Goal: Book appointment/travel/reservation

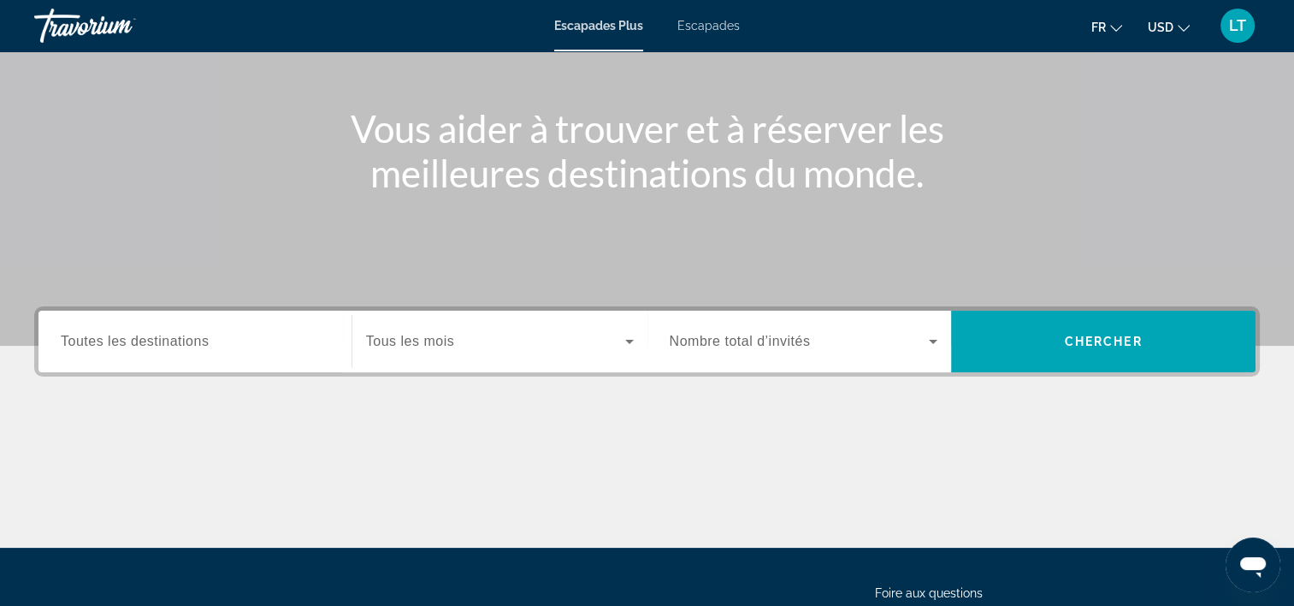
scroll to position [171, 0]
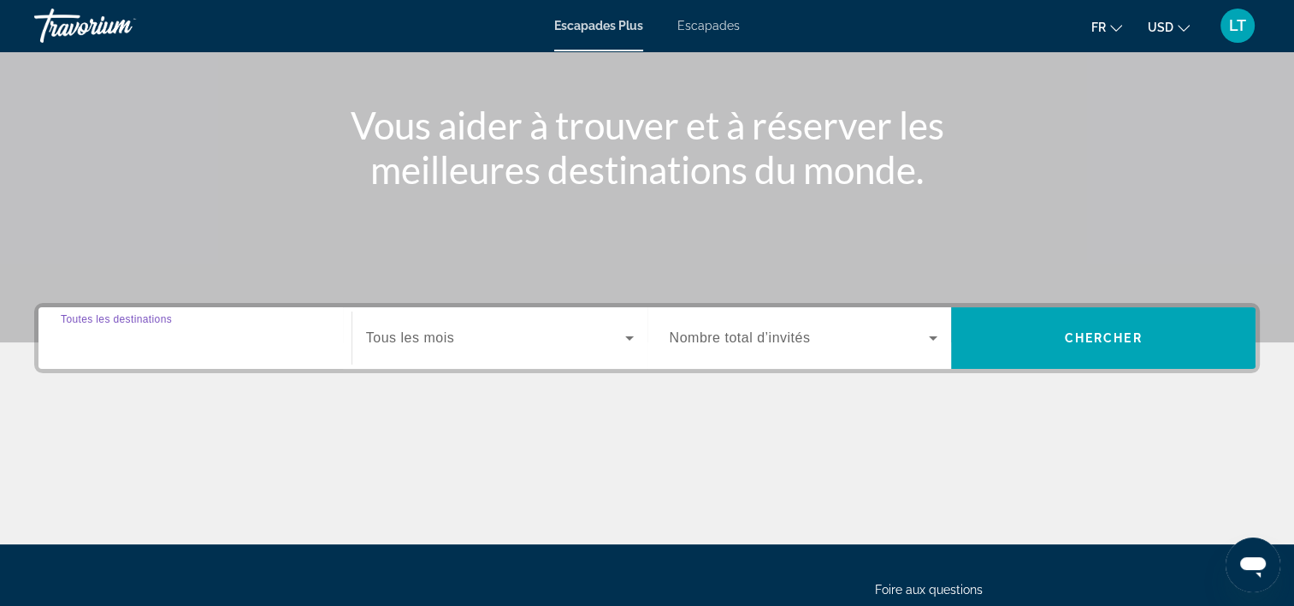
click at [308, 345] on input "Destination Toutes les destinations" at bounding box center [195, 339] width 269 height 21
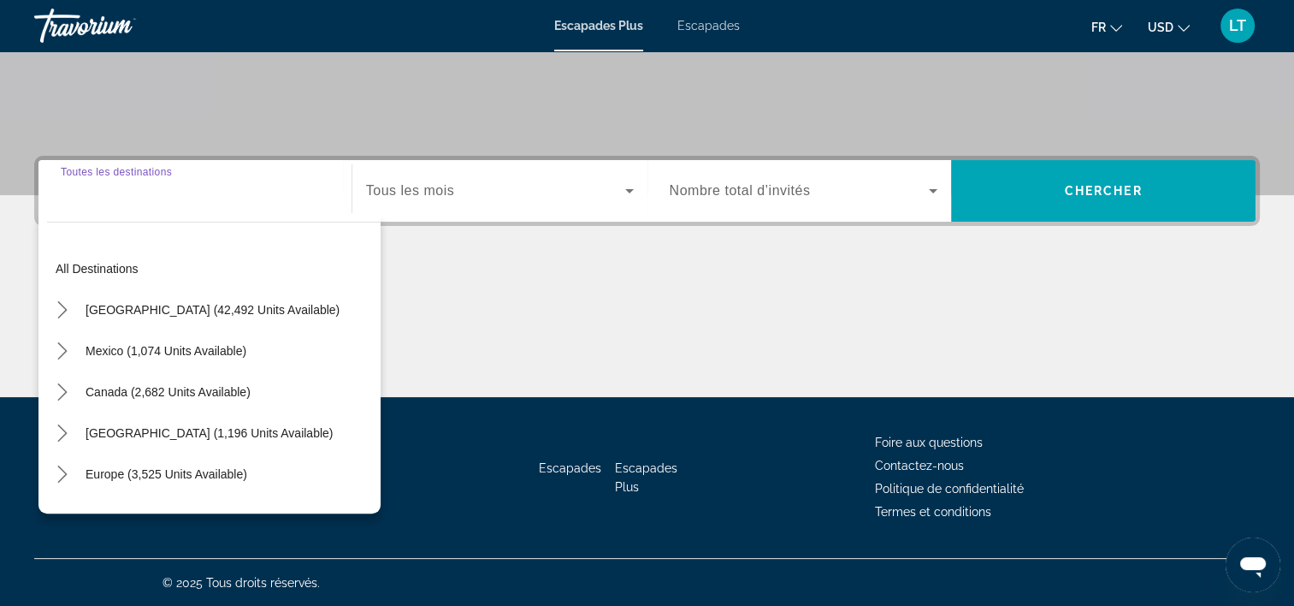
scroll to position [318, 0]
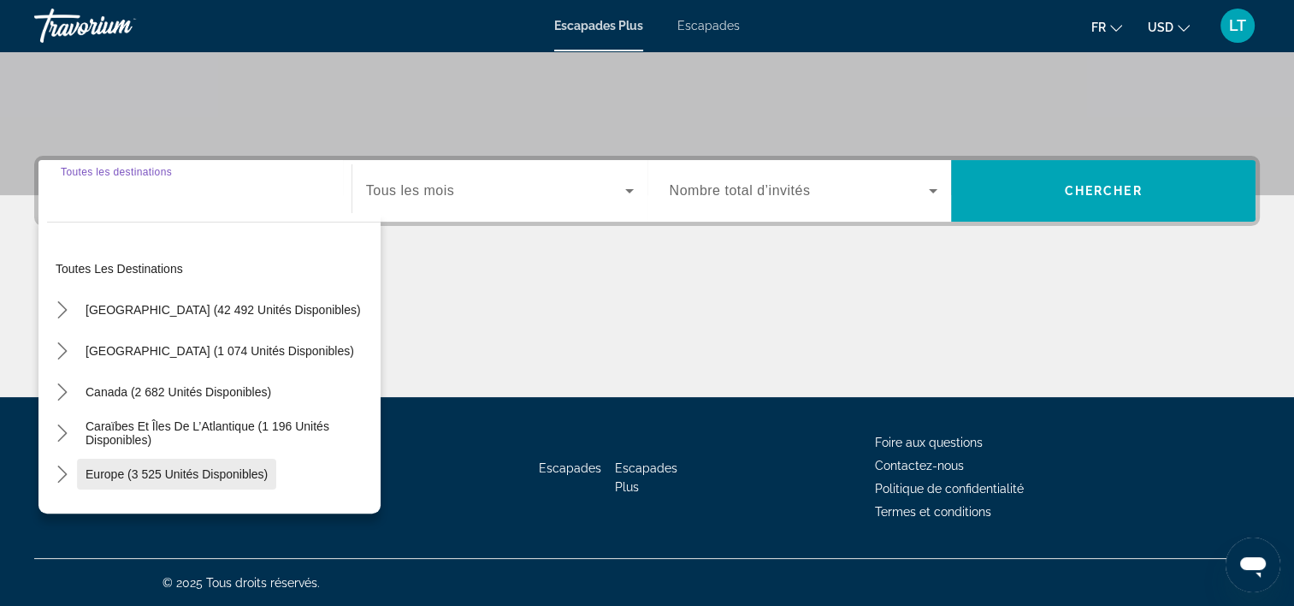
click at [229, 469] on span "Europe (3 525 unités disponibles)" at bounding box center [177, 474] width 182 height 14
type input "**********"
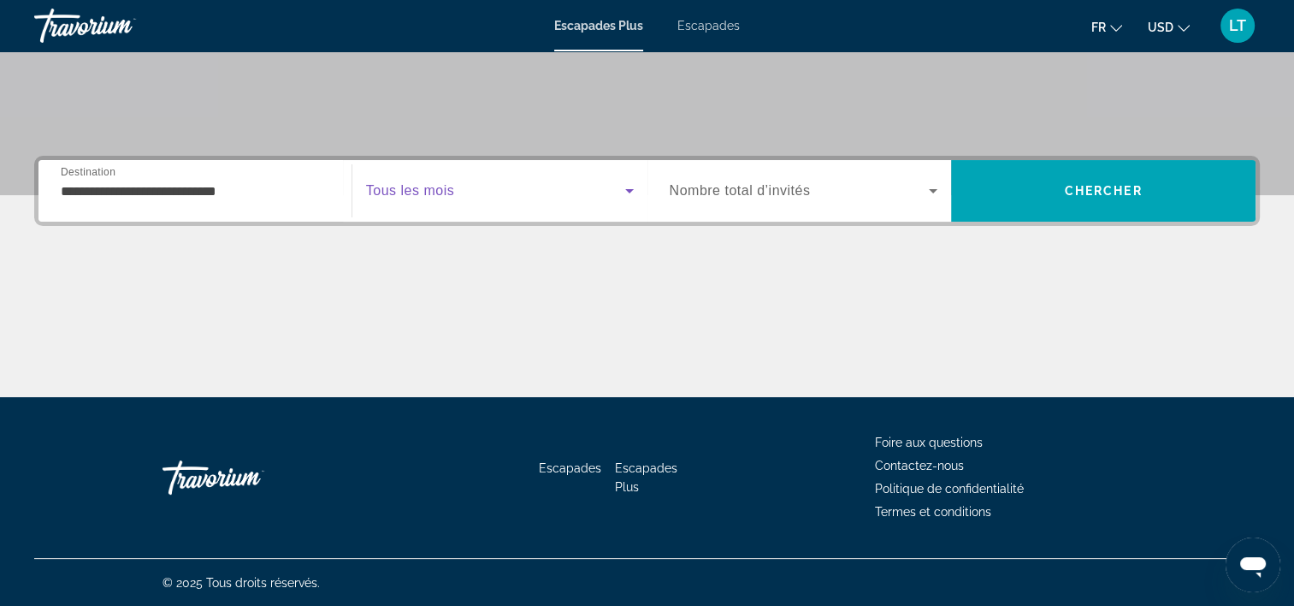
click at [630, 183] on icon "Widget de recherche" at bounding box center [629, 191] width 21 height 21
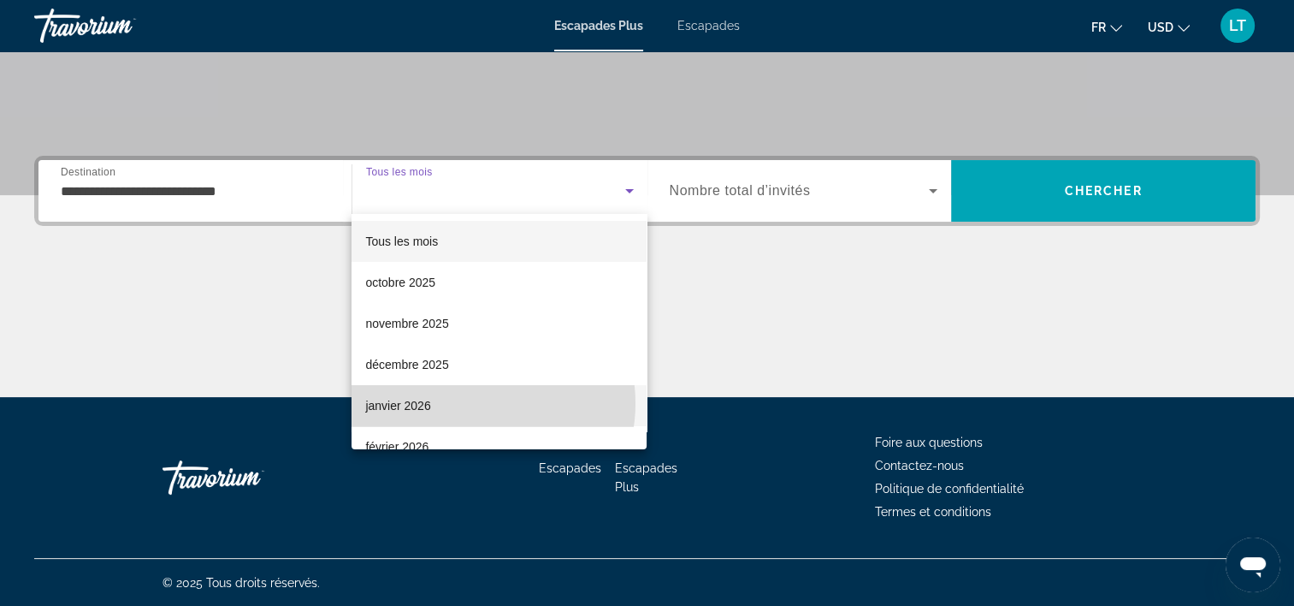
click at [469, 403] on mat-option "janvier 2026" at bounding box center [499, 405] width 295 height 41
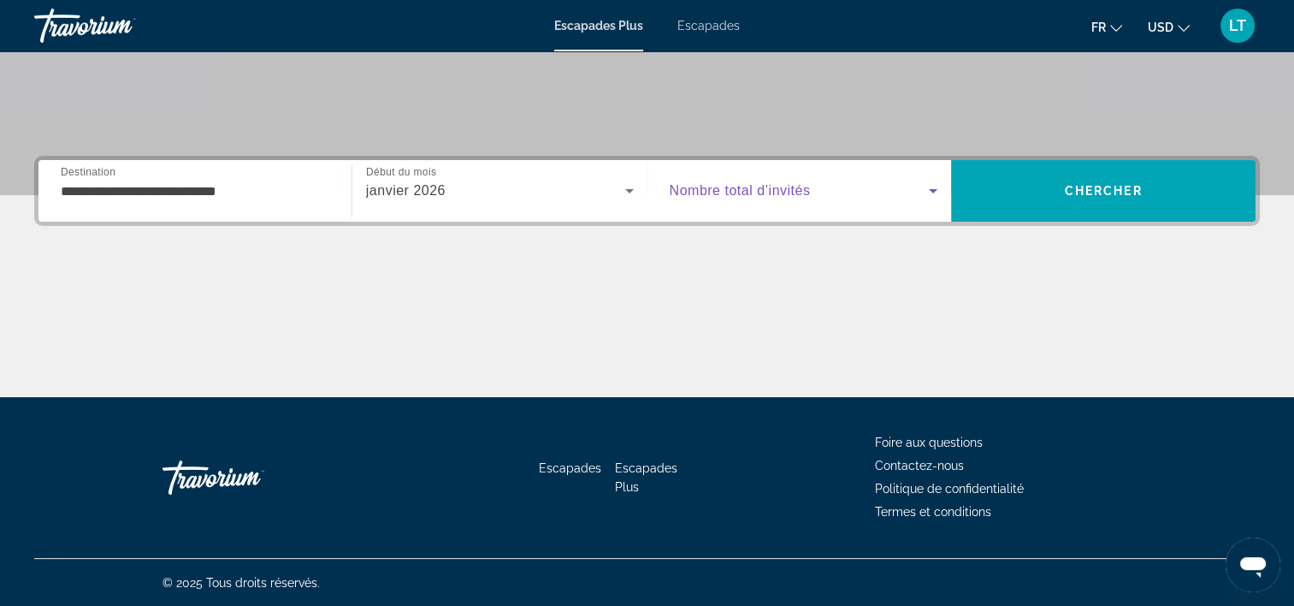
click at [933, 186] on icon "Widget de recherche" at bounding box center [933, 191] width 21 height 21
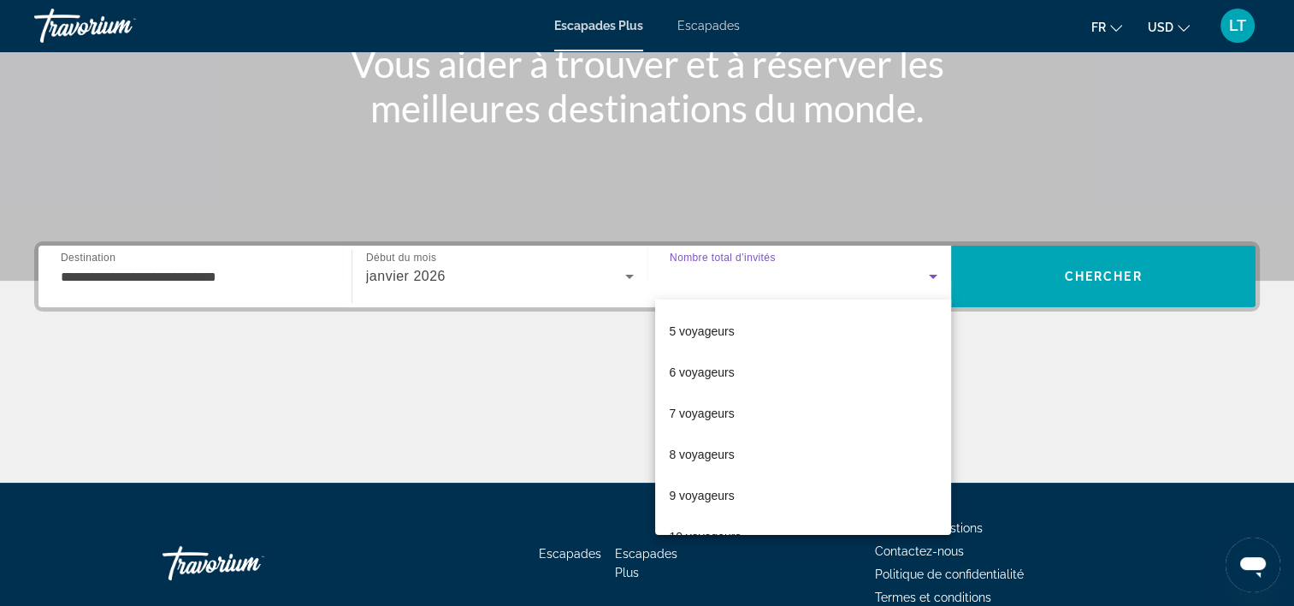
scroll to position [171, 0]
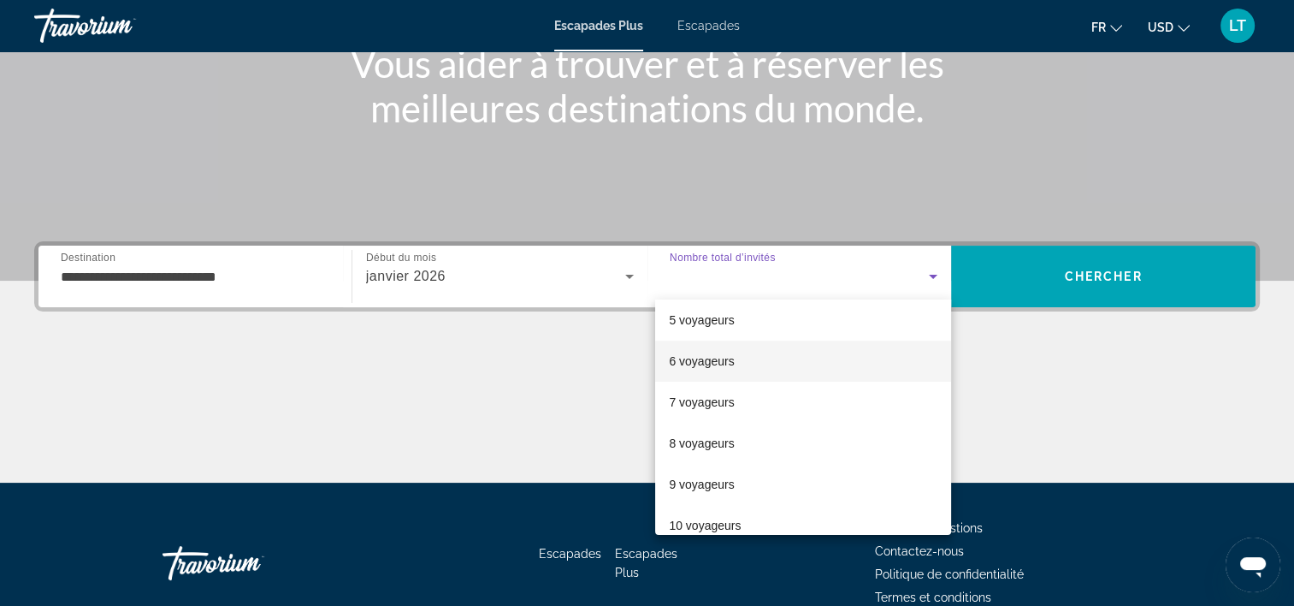
click at [791, 357] on mat-option "6 voyageurs" at bounding box center [803, 360] width 296 height 41
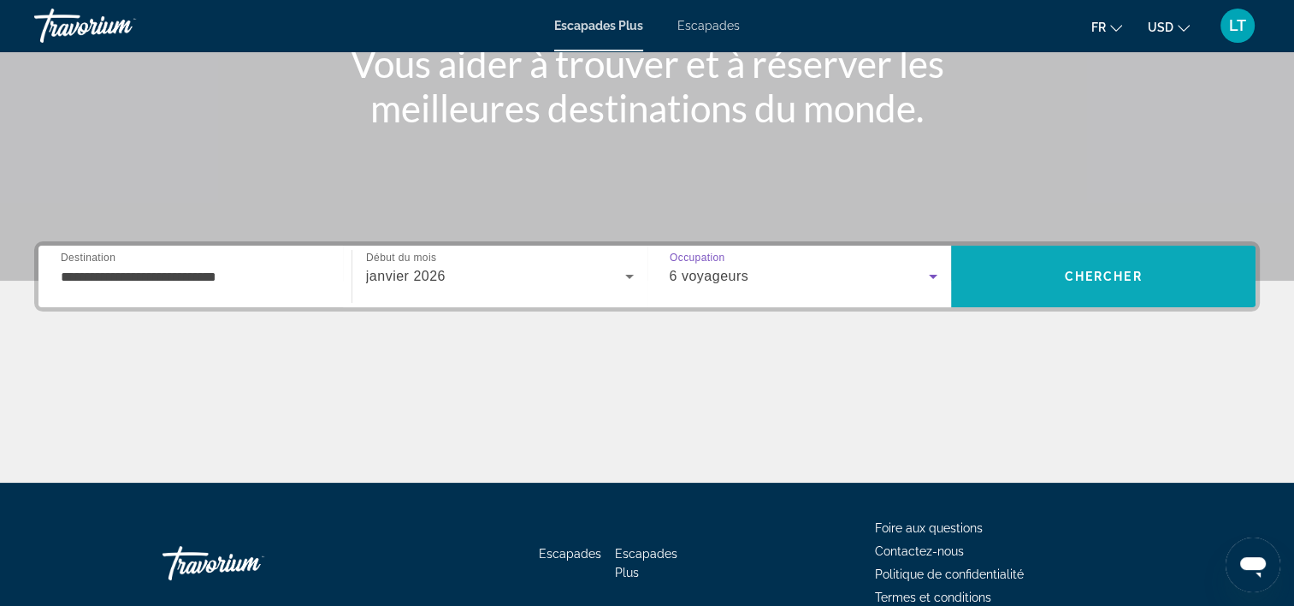
click at [1037, 274] on span "Rechercher" at bounding box center [1103, 276] width 305 height 41
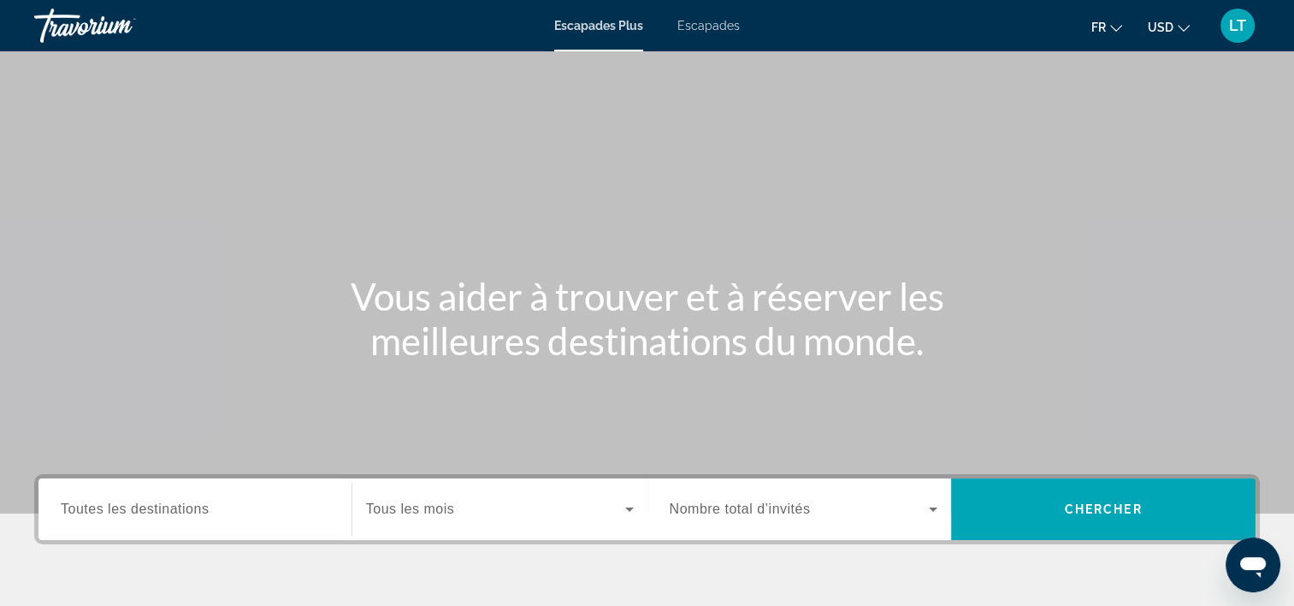
click at [121, 513] on span "Toutes les destinations" at bounding box center [135, 508] width 148 height 15
click at [121, 513] on input "Destination Toutes les destinations" at bounding box center [195, 510] width 269 height 21
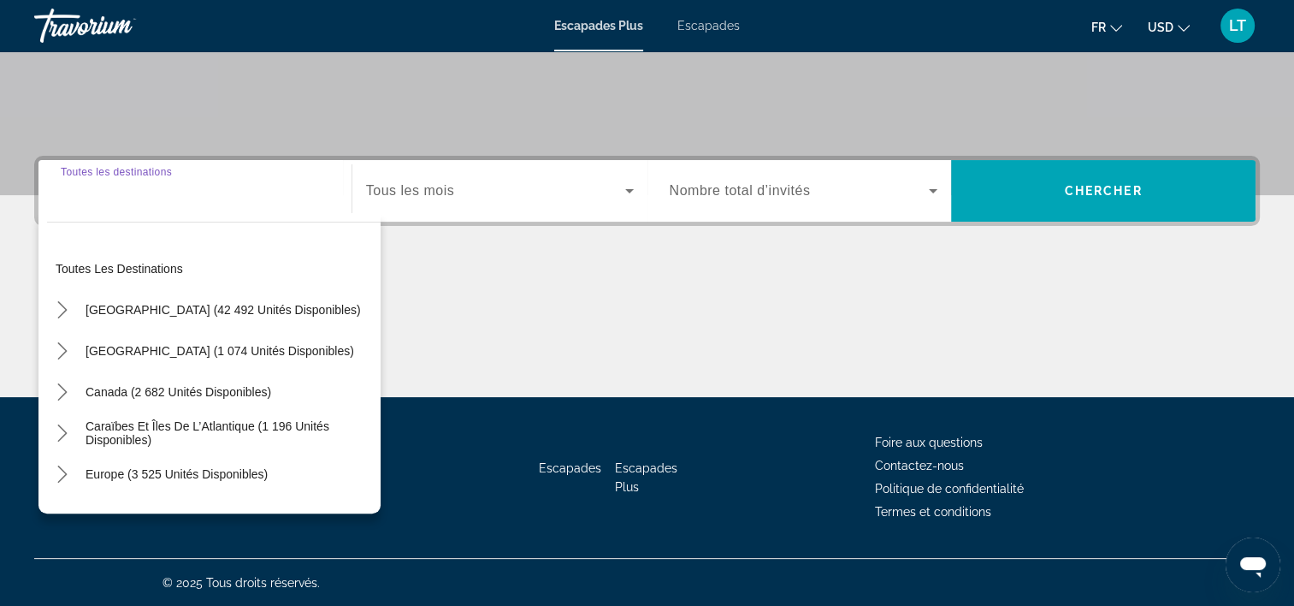
scroll to position [318, 0]
click at [185, 471] on span "Europe (3 525 unités disponibles)" at bounding box center [177, 474] width 182 height 14
type input "**********"
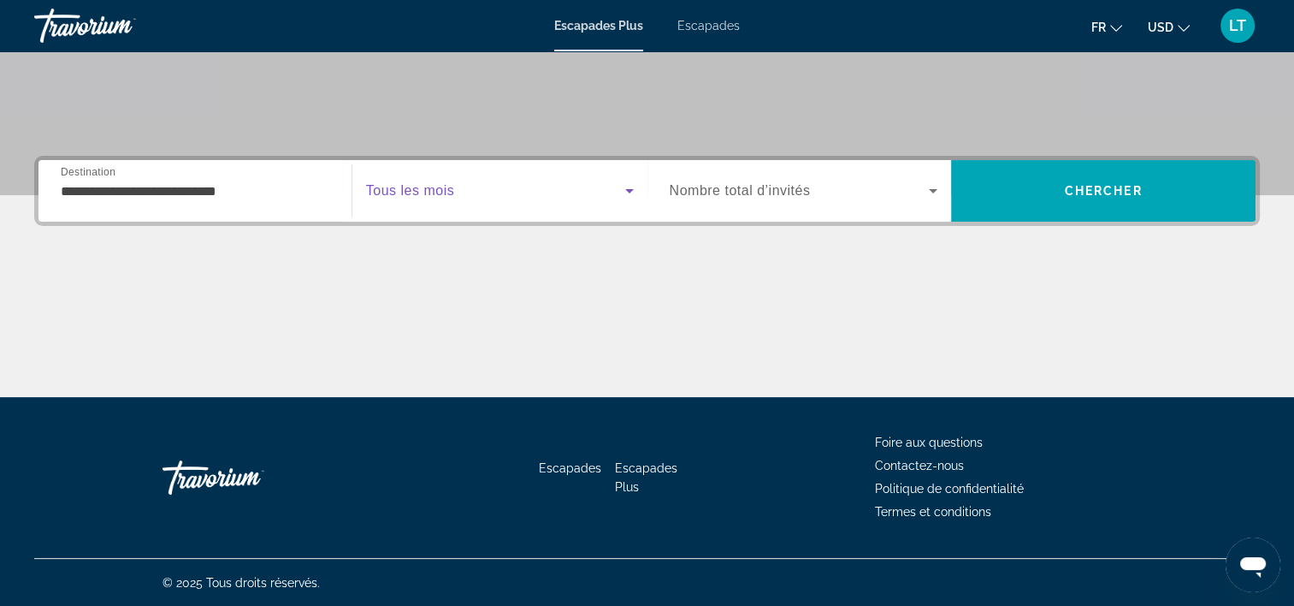
click at [624, 189] on icon "Widget de recherche" at bounding box center [629, 191] width 21 height 21
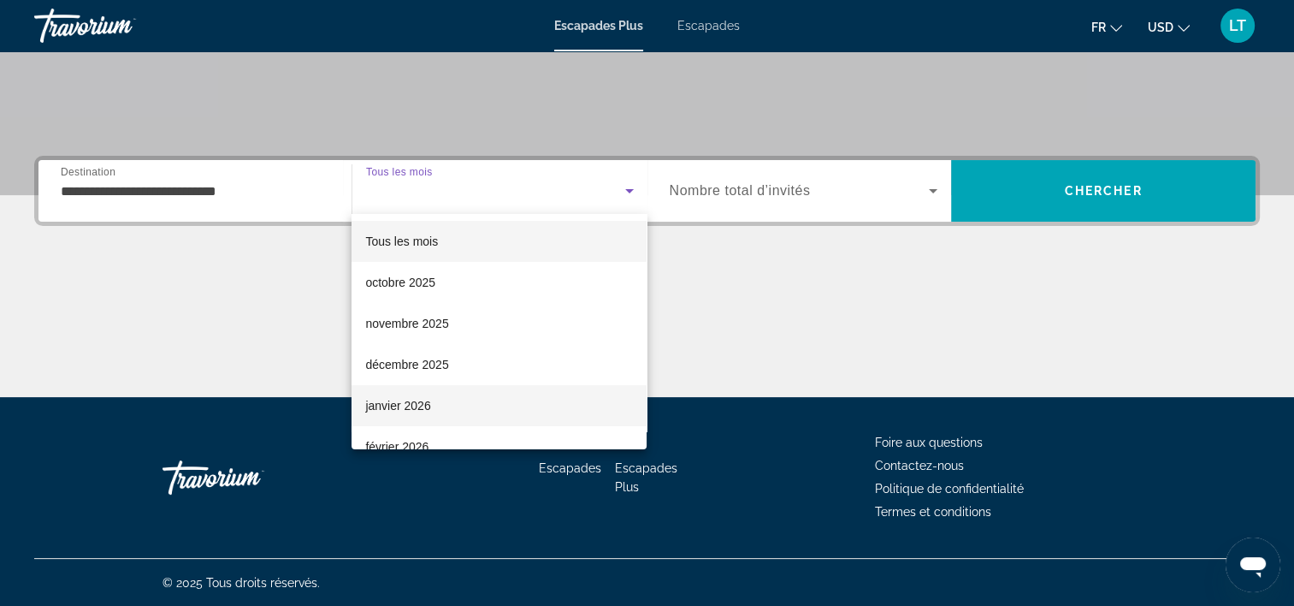
click at [506, 398] on mat-option "janvier 2026" at bounding box center [499, 405] width 295 height 41
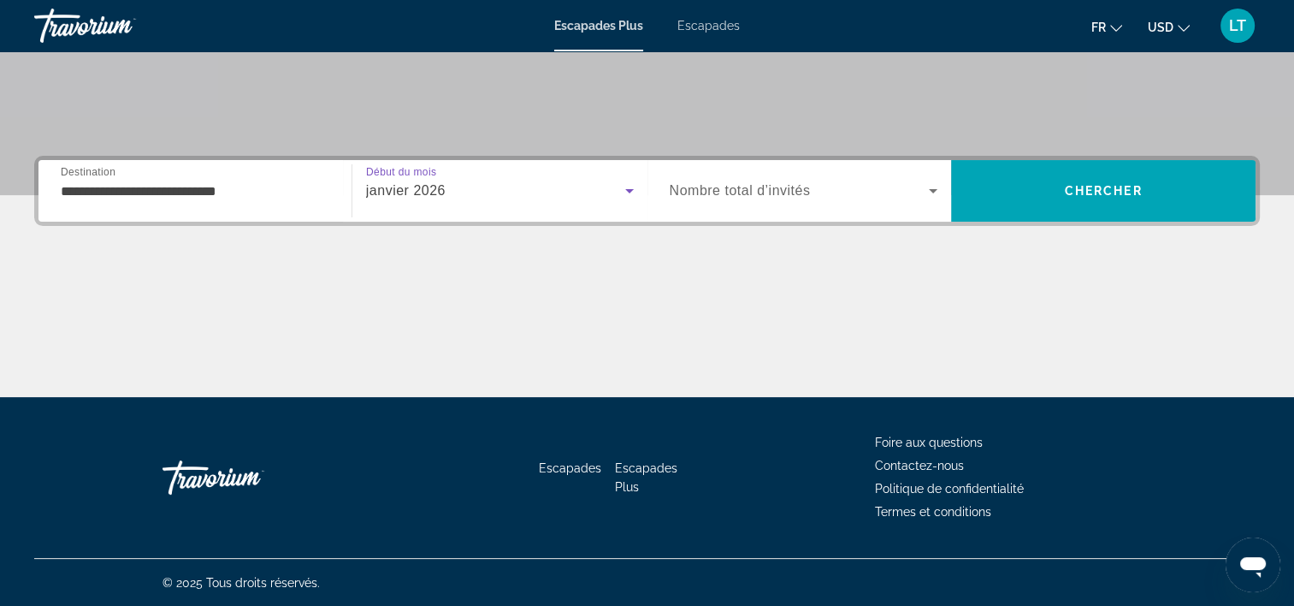
click at [930, 192] on icon "Widget de recherche" at bounding box center [933, 191] width 21 height 21
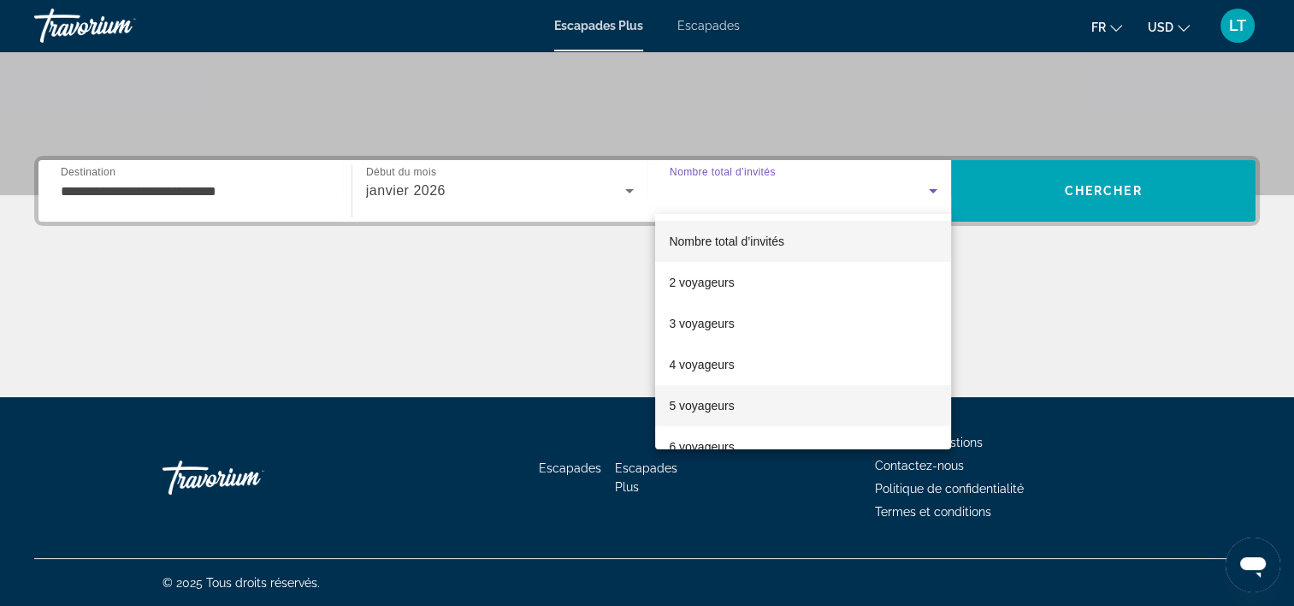
scroll to position [171, 0]
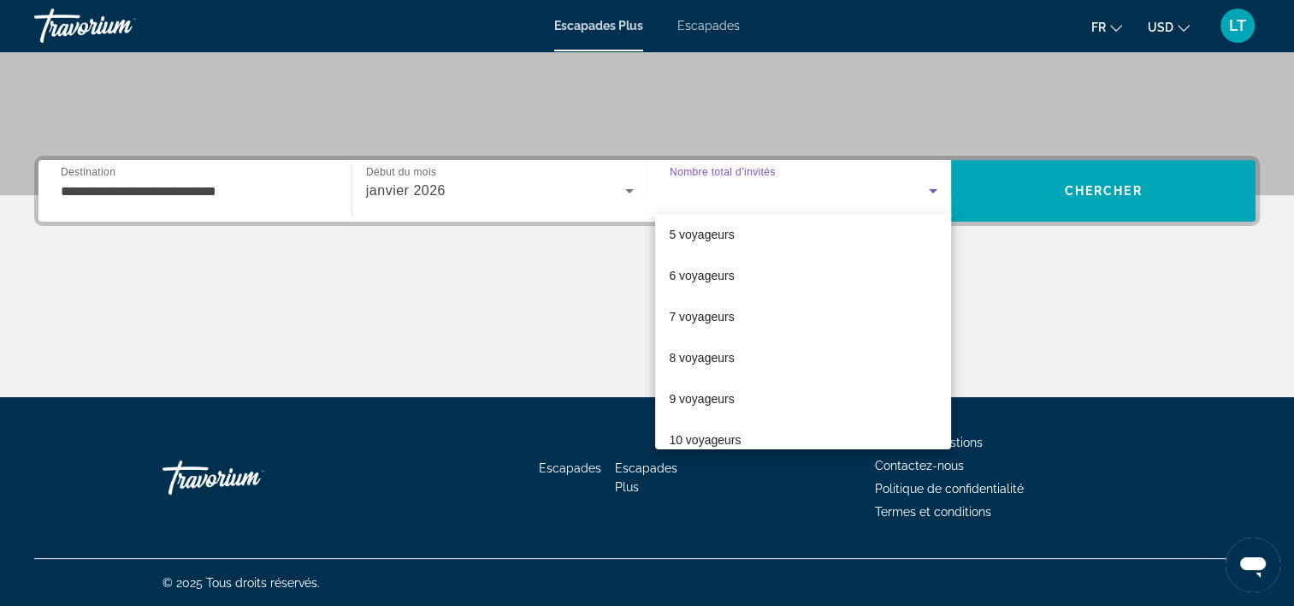
click at [810, 282] on mat-option "6 voyageurs" at bounding box center [803, 275] width 296 height 41
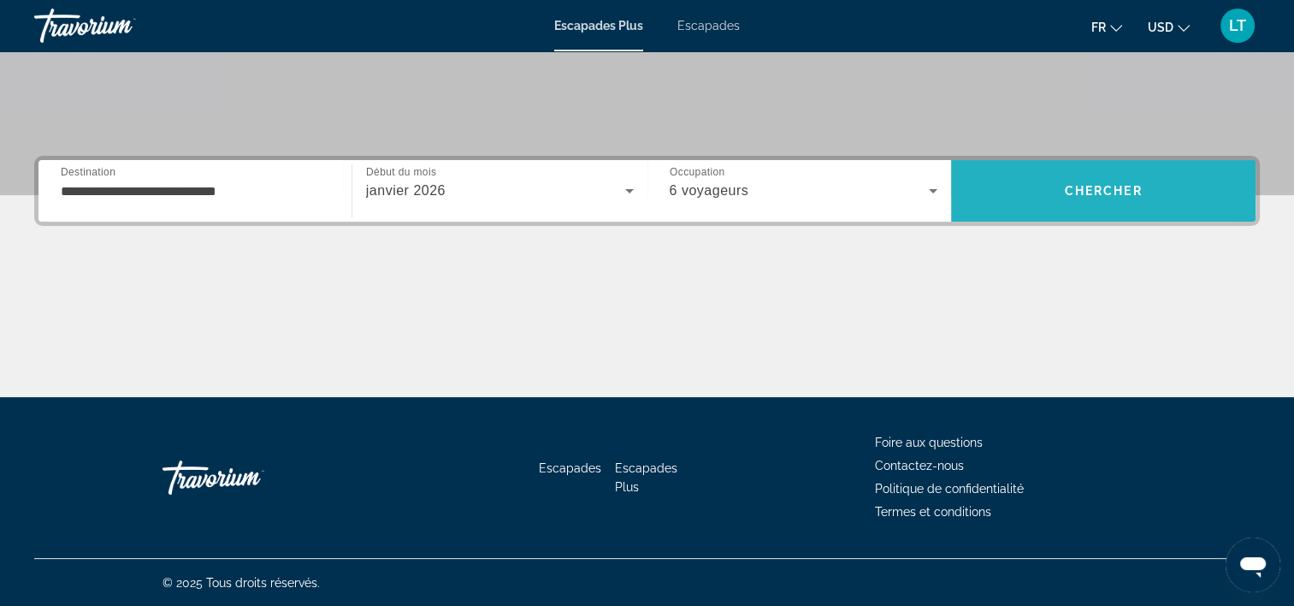
click at [1027, 192] on span "Rechercher" at bounding box center [1103, 190] width 305 height 41
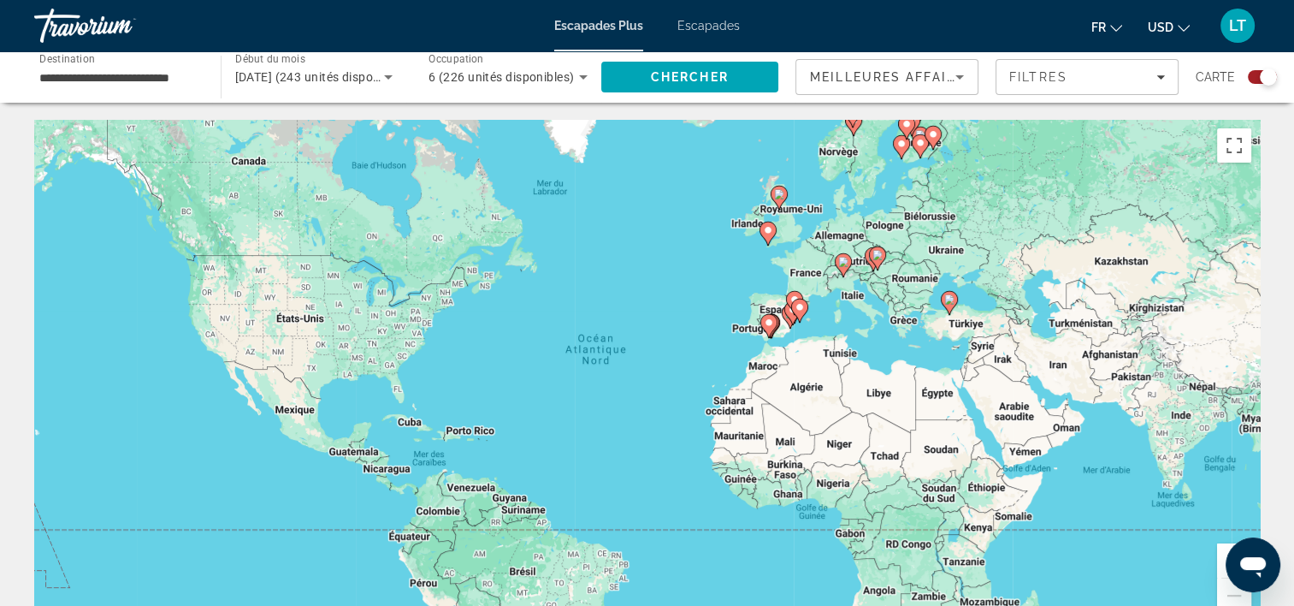
click at [769, 329] on icon "Contenu principal" at bounding box center [768, 326] width 15 height 22
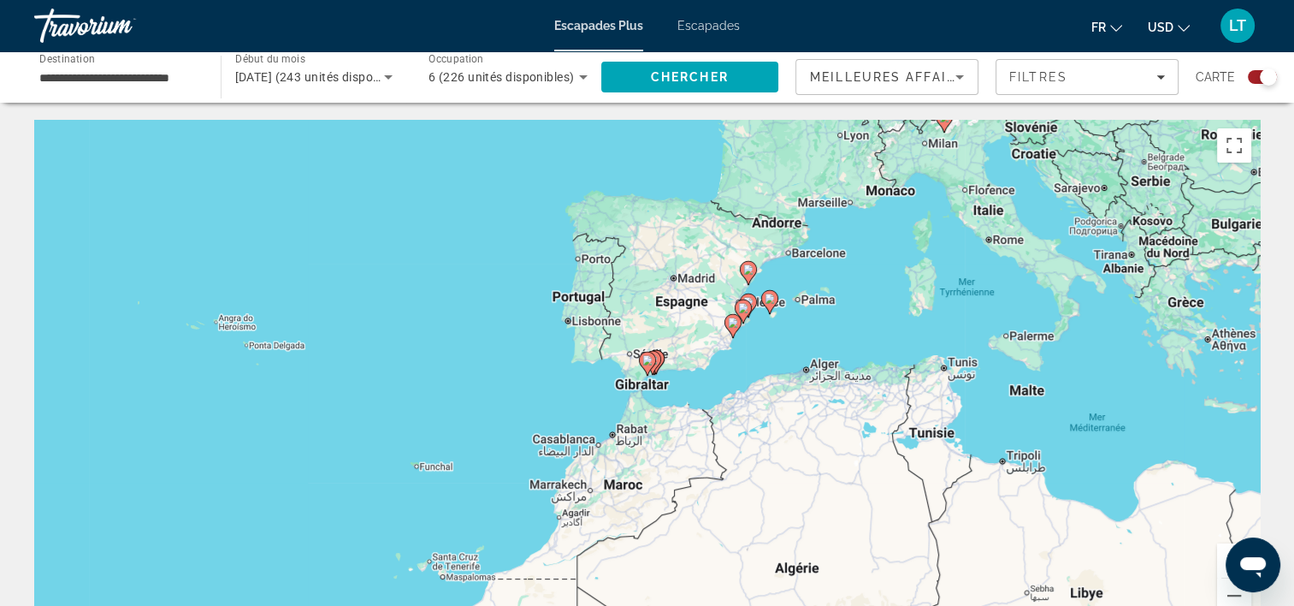
click at [643, 362] on image "Contenu principal" at bounding box center [647, 360] width 10 height 10
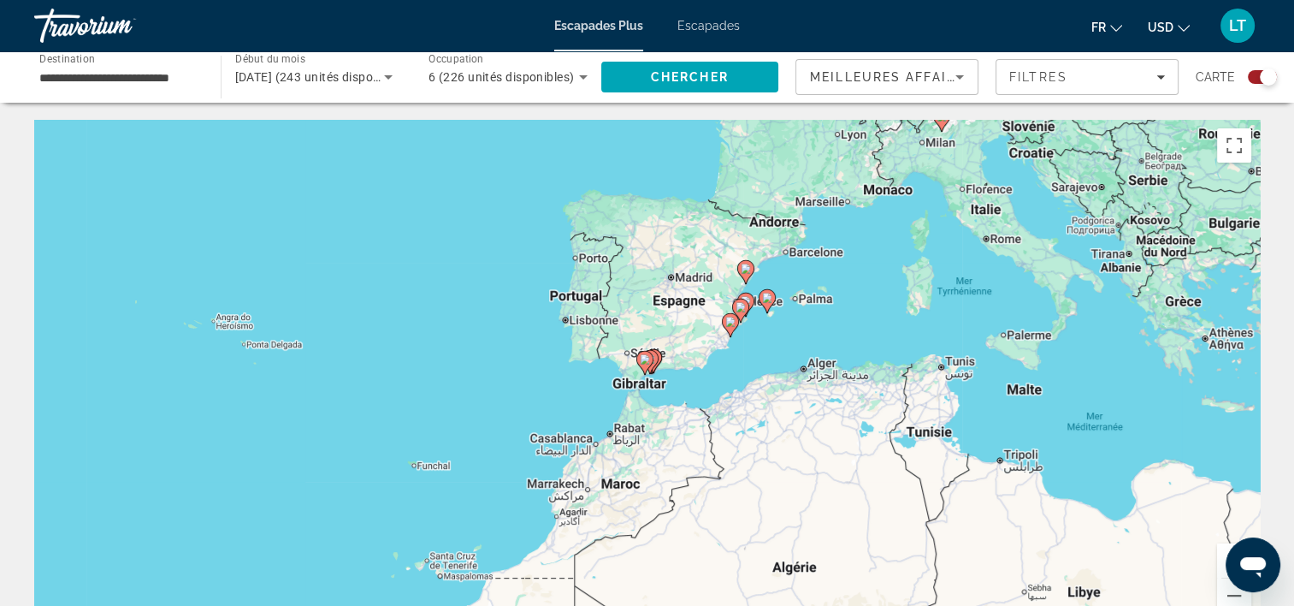
click at [644, 362] on image "Contenu principal" at bounding box center [645, 359] width 10 height 10
type input "**********"
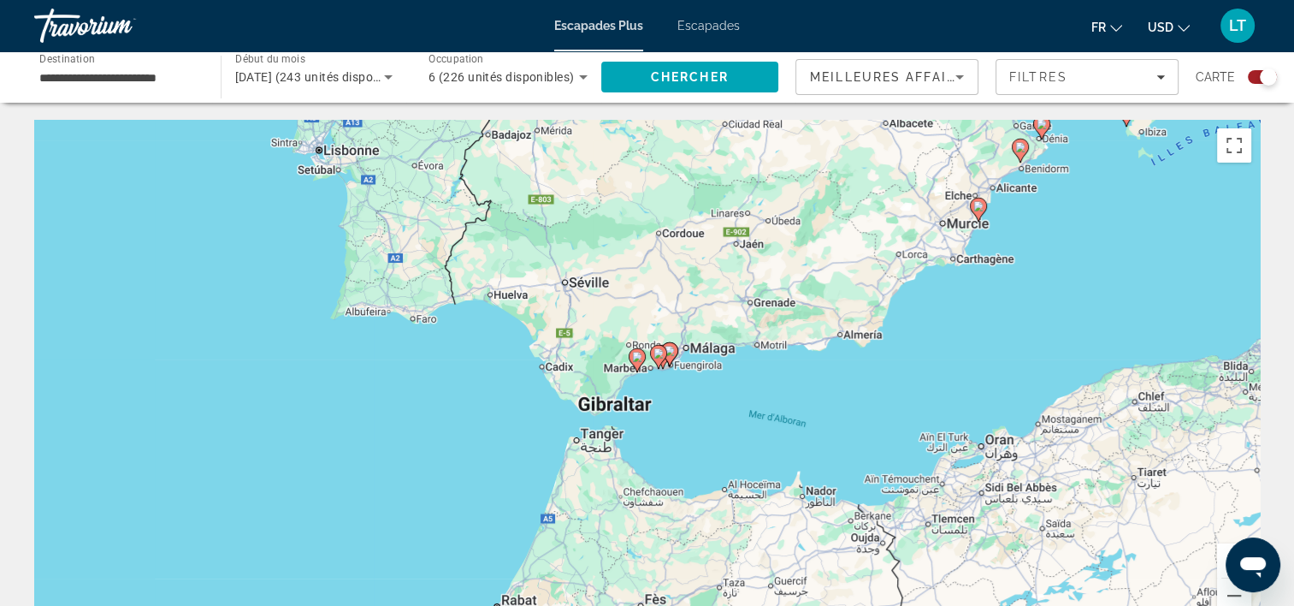
click at [635, 359] on image "Contenu principal" at bounding box center [637, 357] width 10 height 10
click at [636, 359] on image "Contenu principal" at bounding box center [637, 357] width 10 height 10
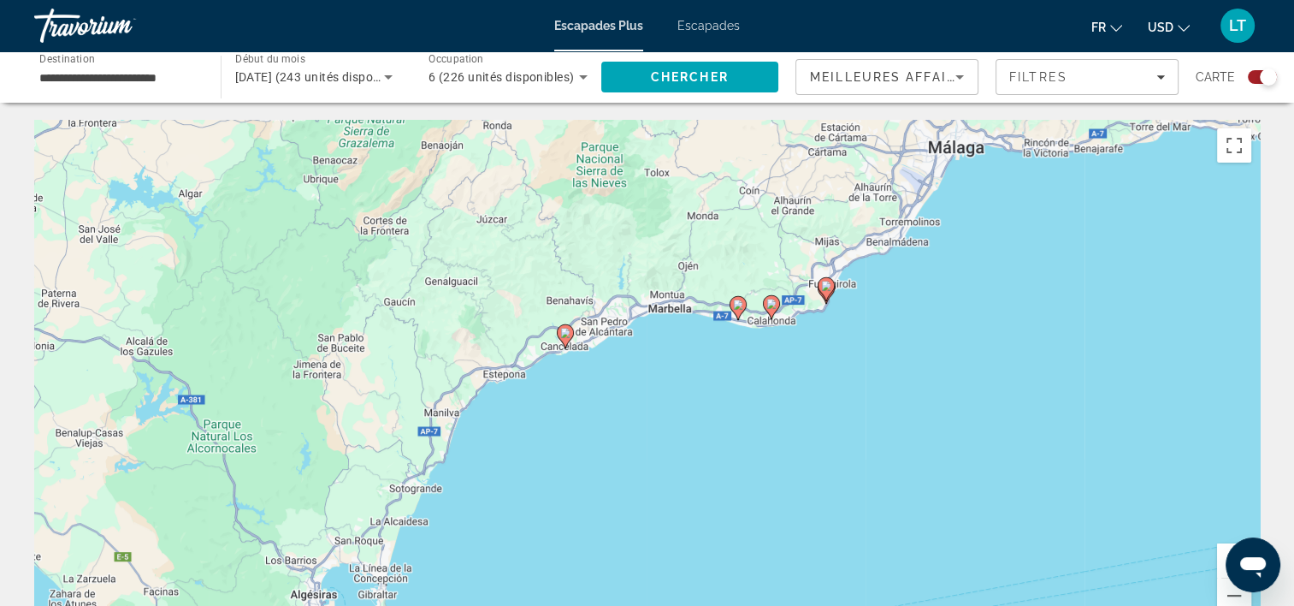
click at [736, 309] on image "Contenu principal" at bounding box center [738, 304] width 10 height 10
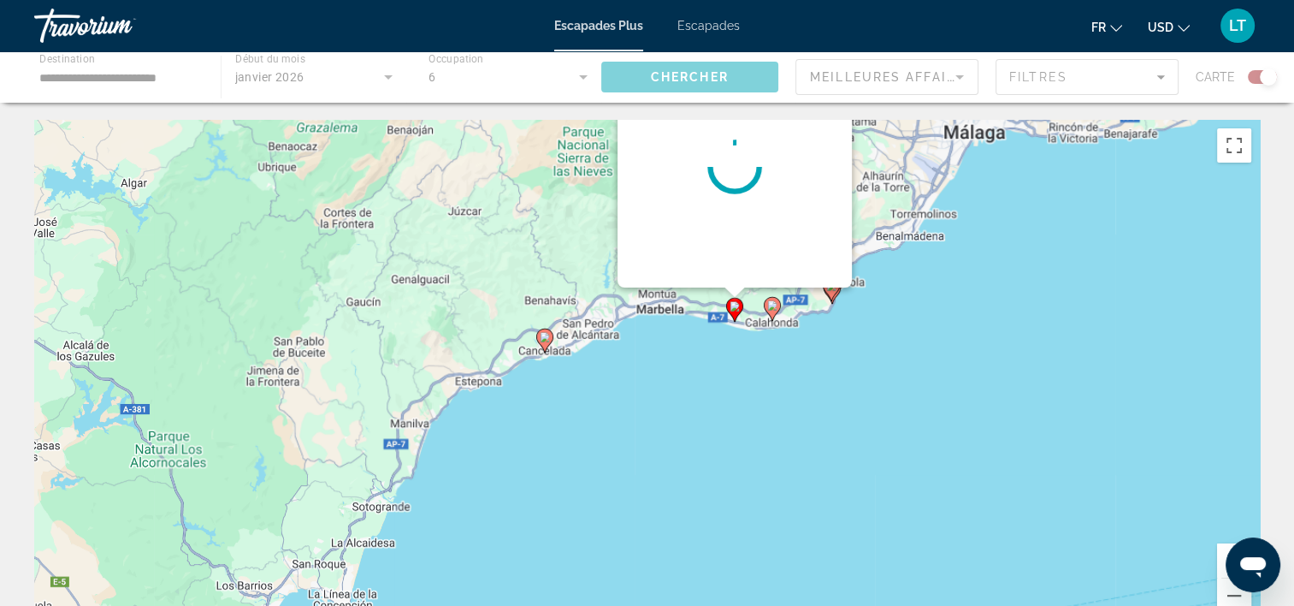
click at [736, 309] on div "Pour naviguer, appuyez sur les touches fléchées. Pour activer le glissement ave…" at bounding box center [647, 376] width 1226 height 513
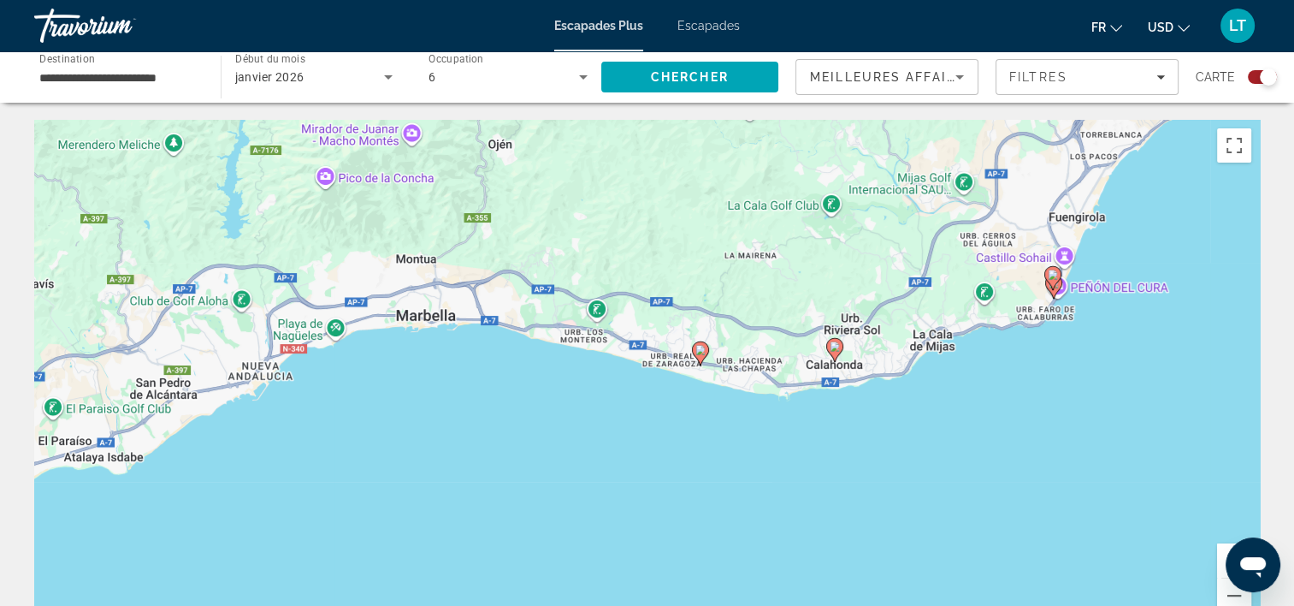
click at [700, 351] on image "Contenu principal" at bounding box center [701, 350] width 10 height 10
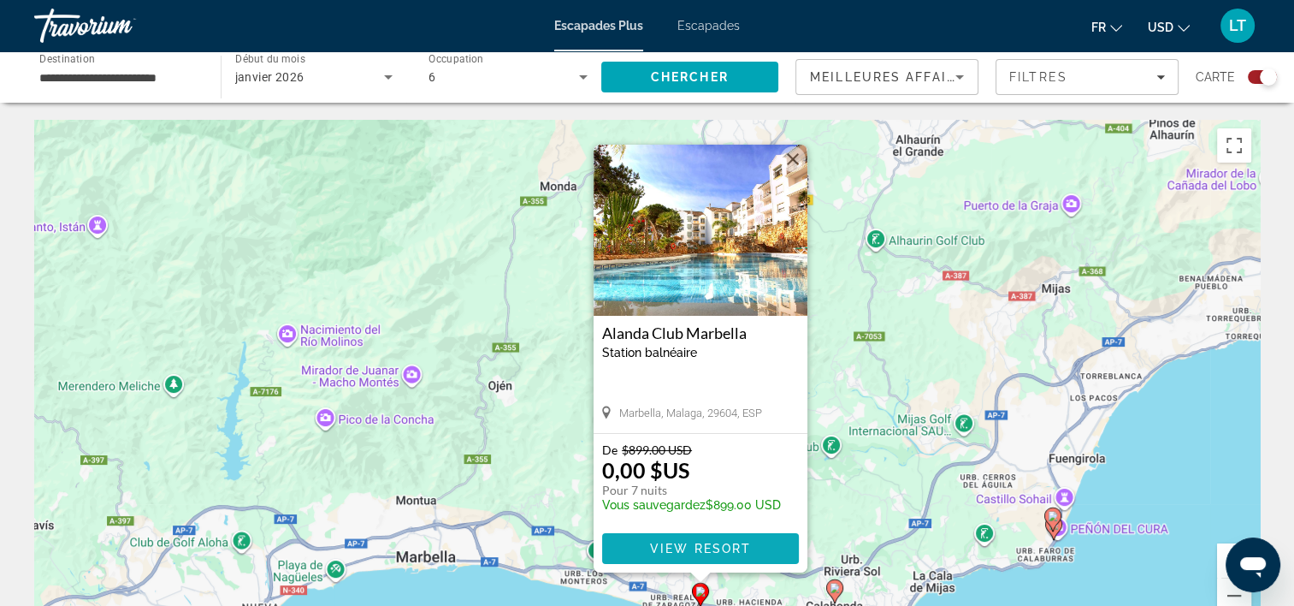
click at [740, 552] on span "View Resort" at bounding box center [699, 549] width 101 height 14
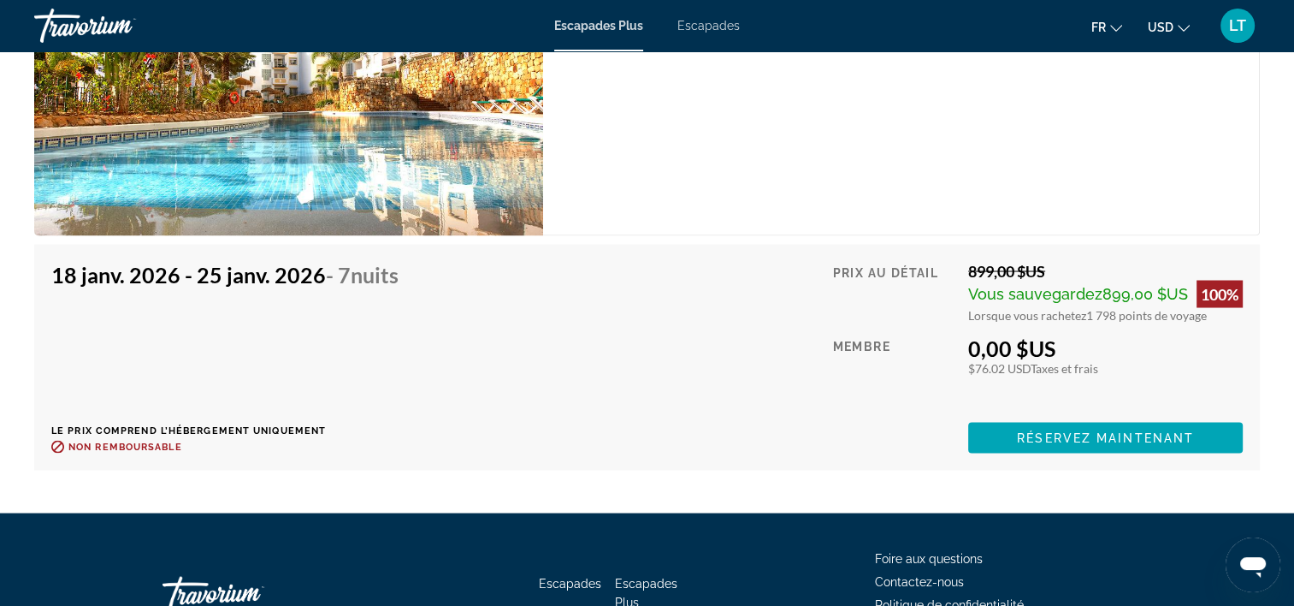
scroll to position [2566, 0]
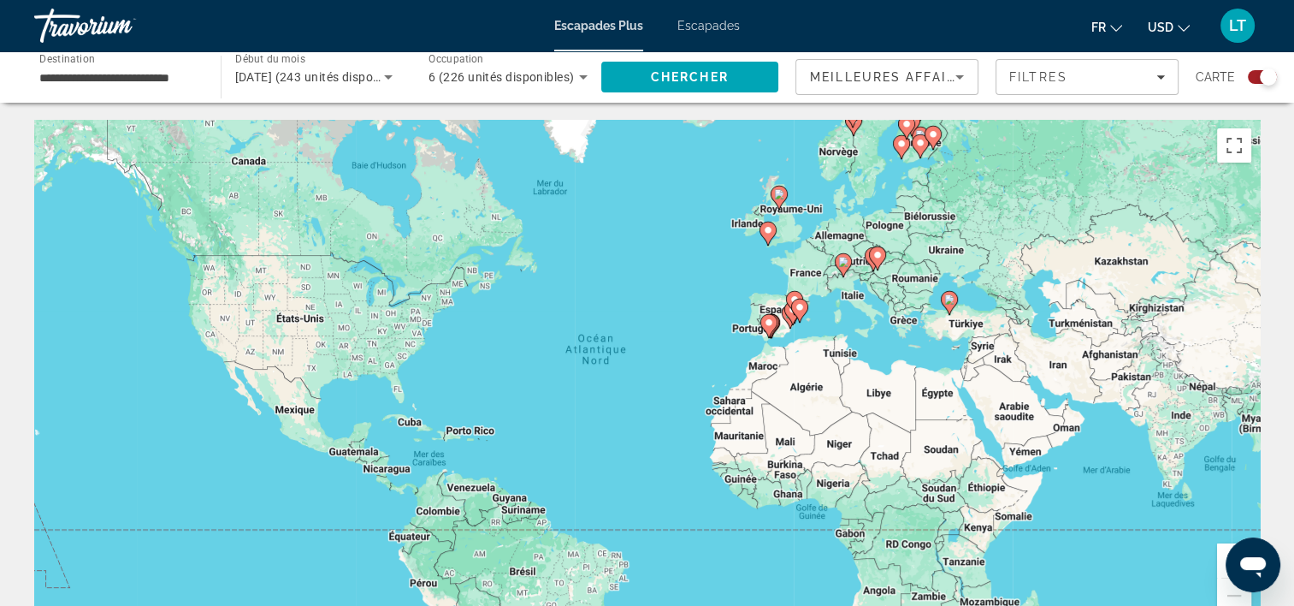
click at [783, 326] on gmp-advanced-marker "Contenu principal" at bounding box center [790, 317] width 17 height 26
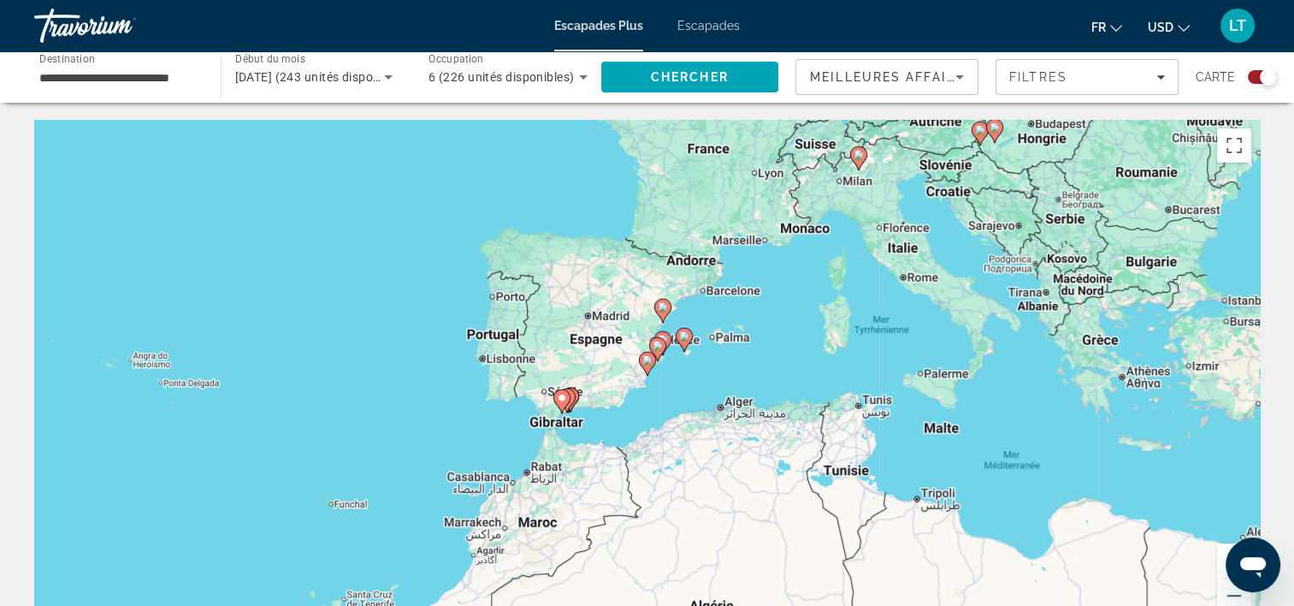
click at [568, 406] on gmp-advanced-marker "Contenu principal" at bounding box center [562, 401] width 17 height 26
type input "**********"
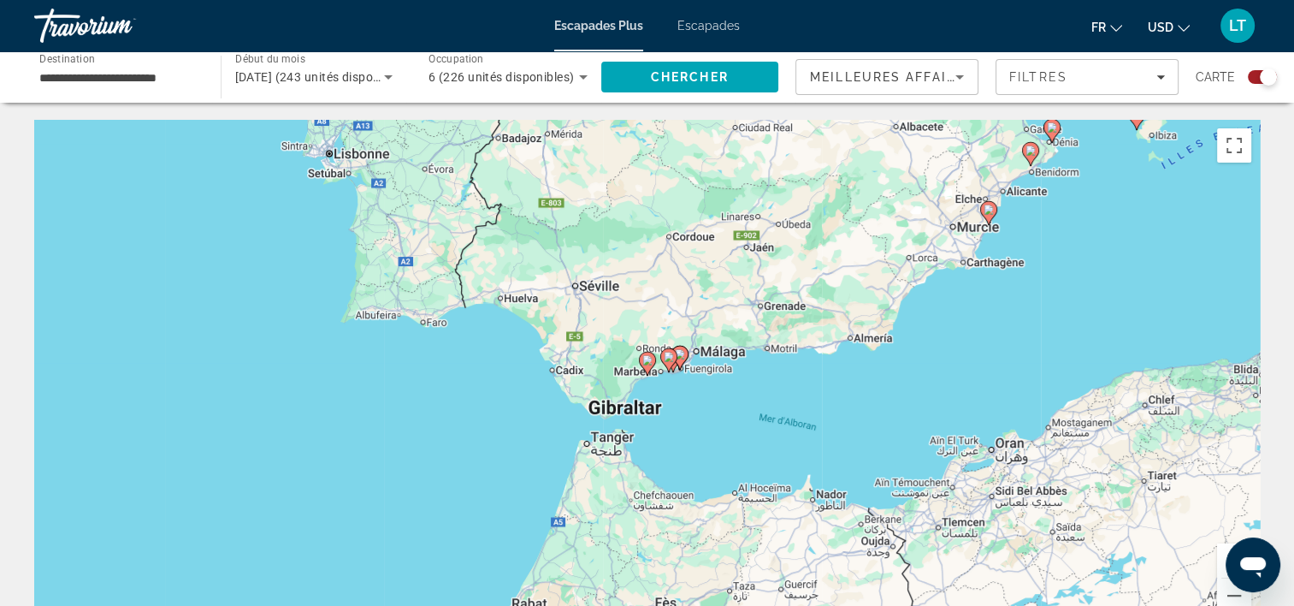
click at [658, 373] on div "Pour naviguer, appuyez sur les touches fléchées. Pour activer le glissement ave…" at bounding box center [647, 376] width 1226 height 513
click at [667, 366] on icon "Contenu principal" at bounding box center [667, 360] width 15 height 22
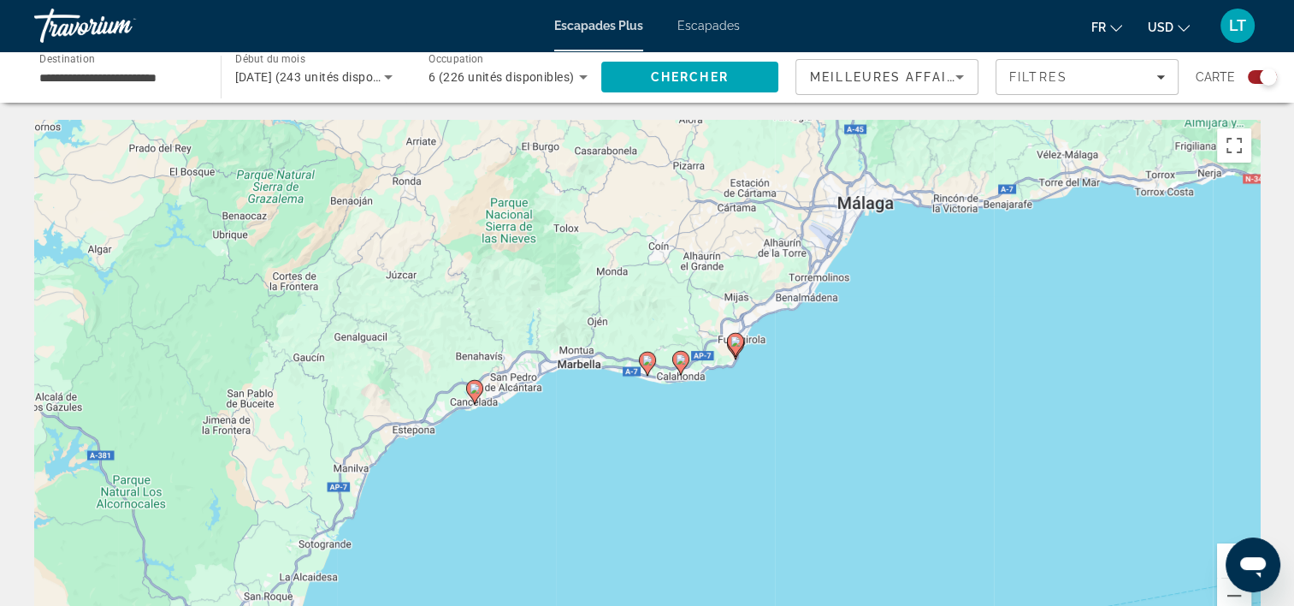
click at [474, 393] on image "Contenu principal" at bounding box center [475, 388] width 10 height 10
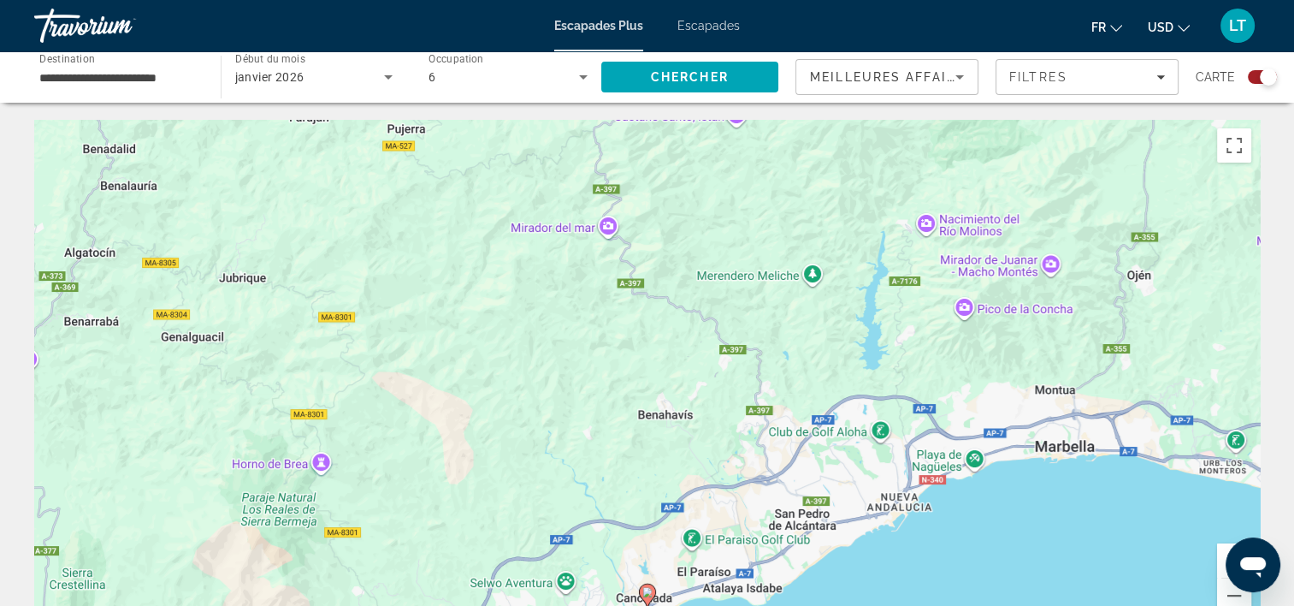
click at [645, 595] on image "Contenu principal" at bounding box center [647, 592] width 10 height 10
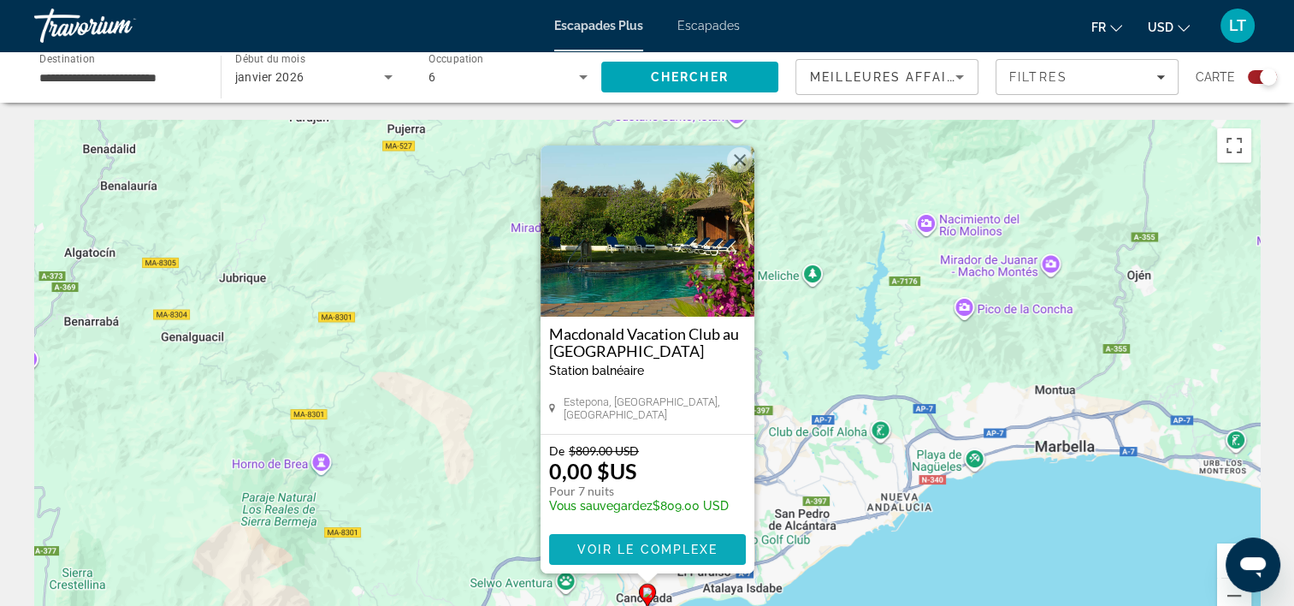
click at [650, 544] on span "Voir le complexe" at bounding box center [647, 549] width 141 height 14
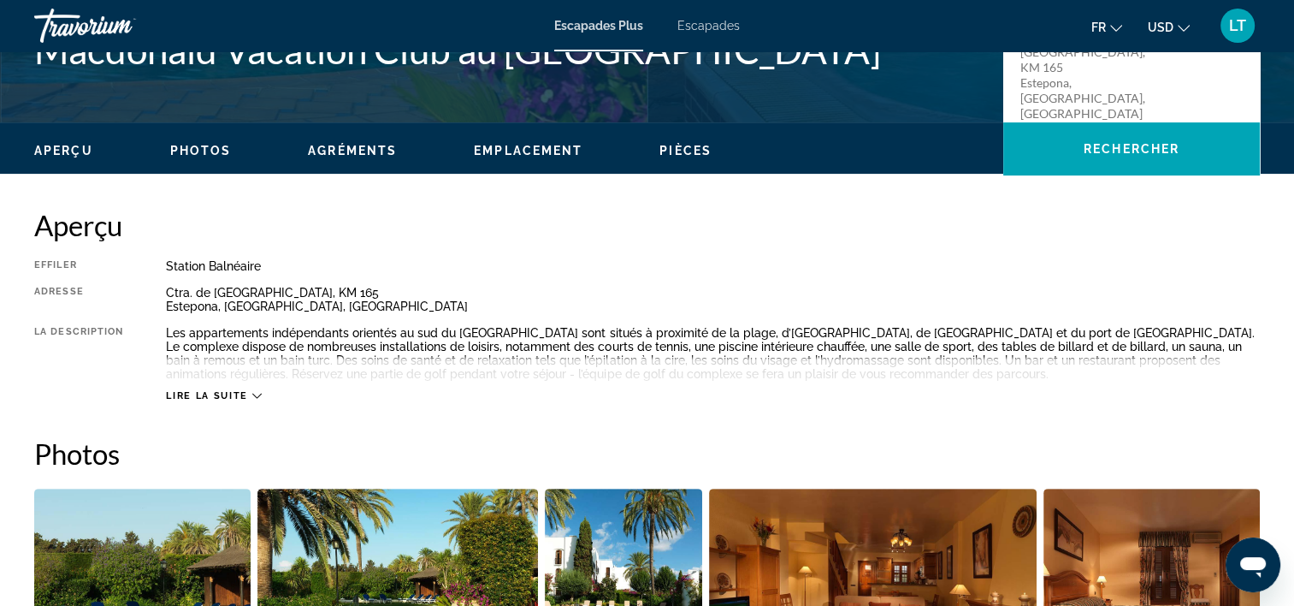
scroll to position [684, 0]
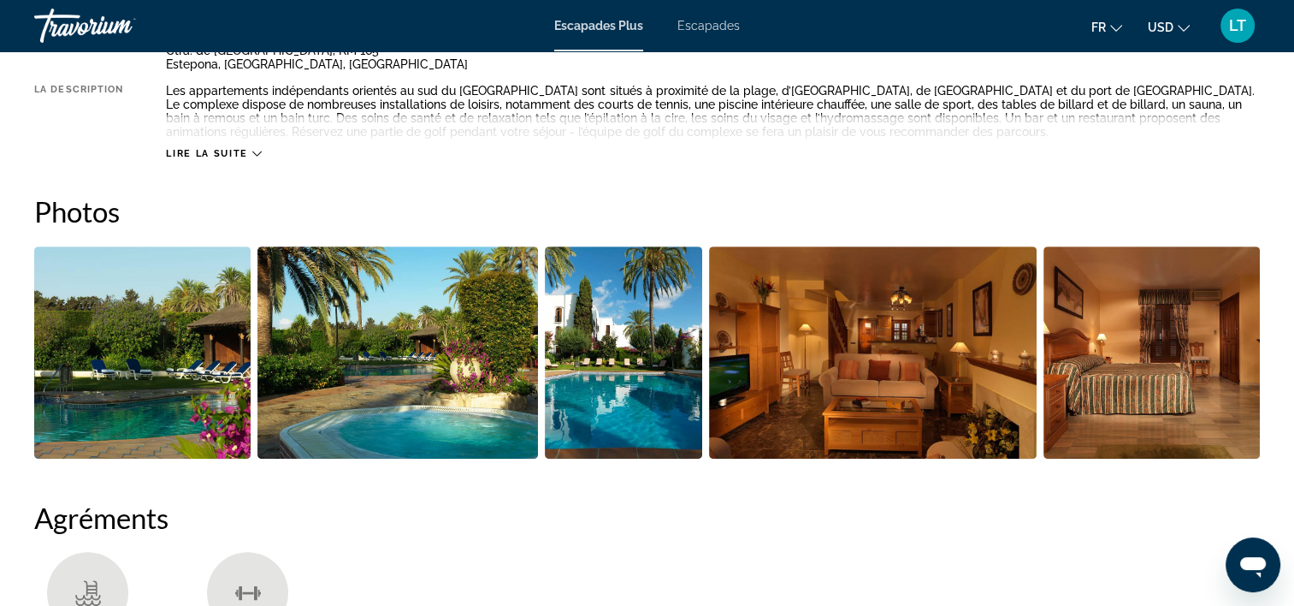
click at [224, 394] on img "Ouvrir le curseur d’image en plein écran" at bounding box center [142, 352] width 216 height 212
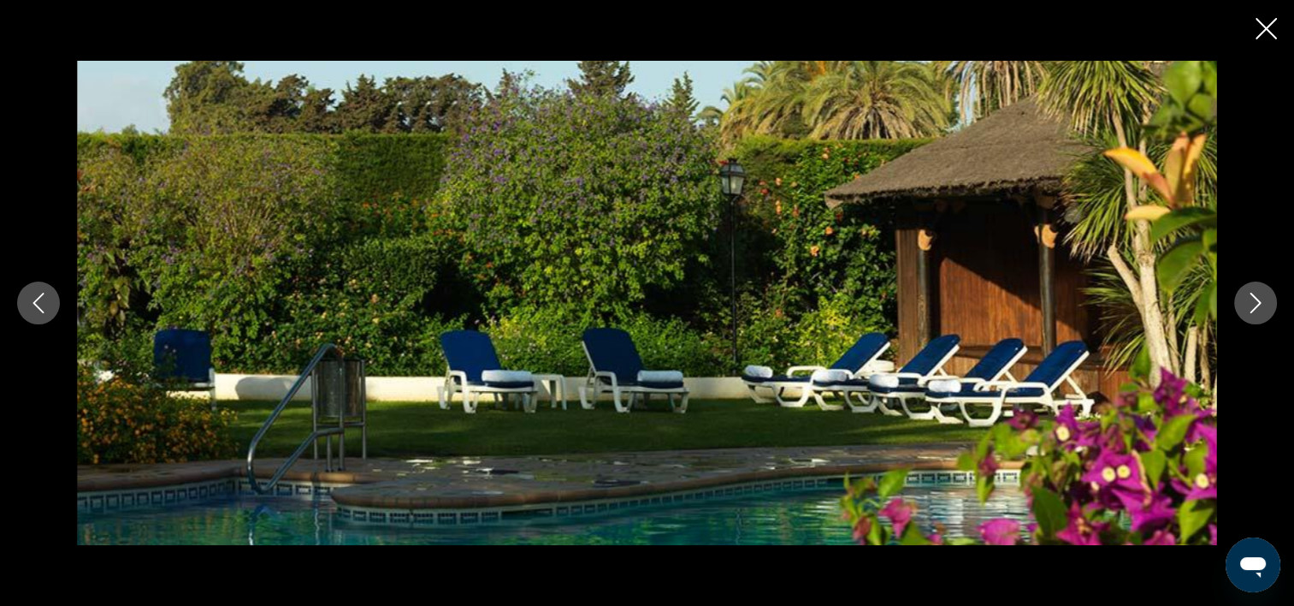
click at [1256, 297] on icon "Image suivante" at bounding box center [1256, 303] width 21 height 21
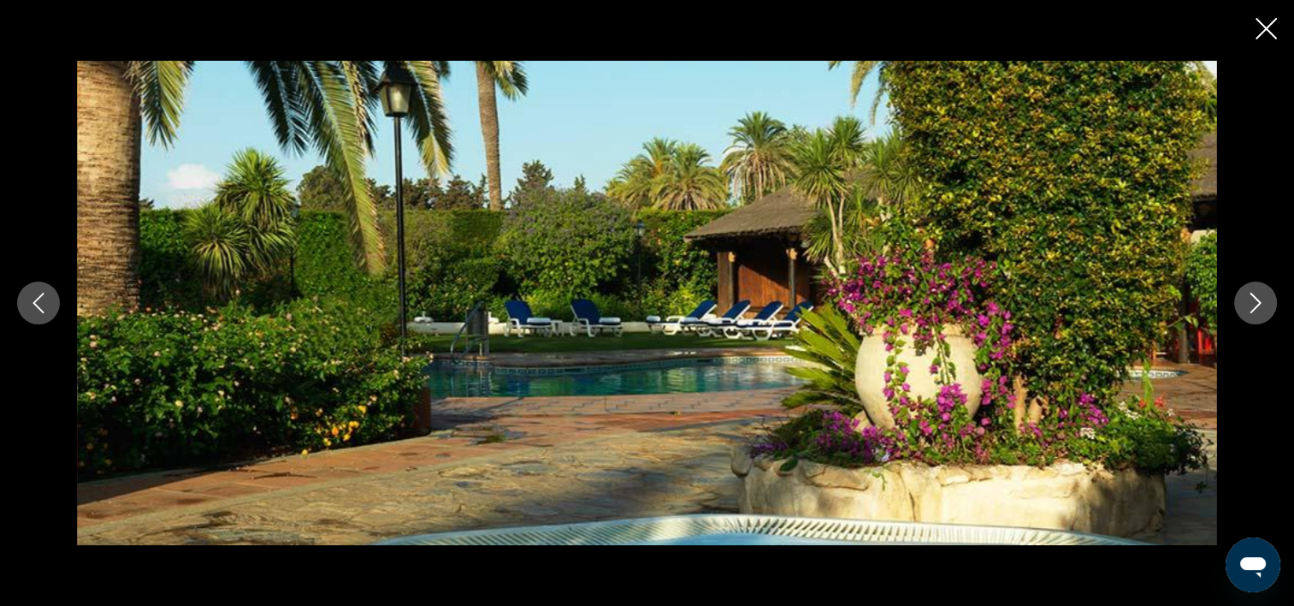
click at [1256, 297] on icon "Image suivante" at bounding box center [1256, 303] width 21 height 21
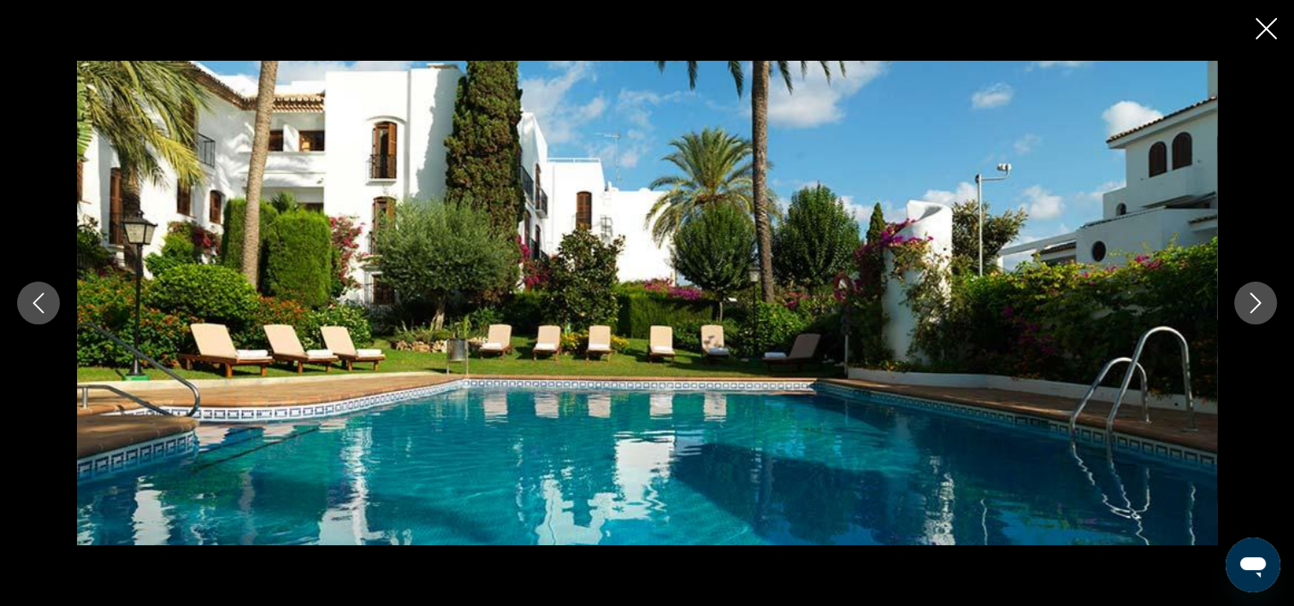
click at [1256, 297] on icon "Image suivante" at bounding box center [1256, 303] width 21 height 21
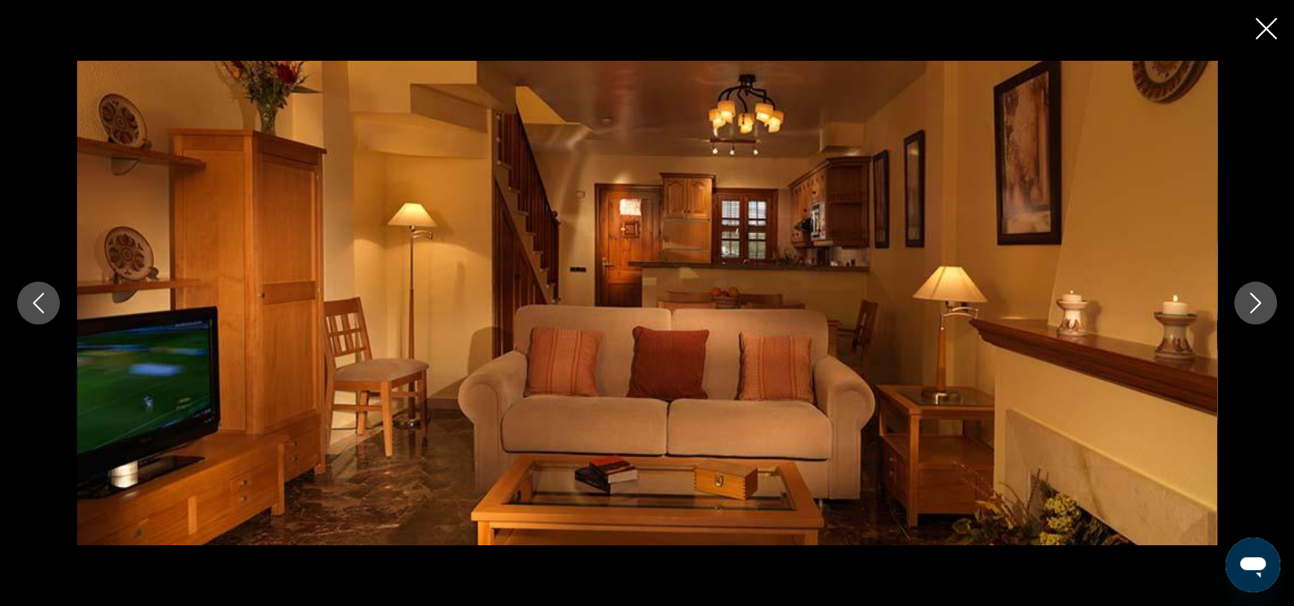
click at [1256, 297] on icon "Image suivante" at bounding box center [1256, 303] width 21 height 21
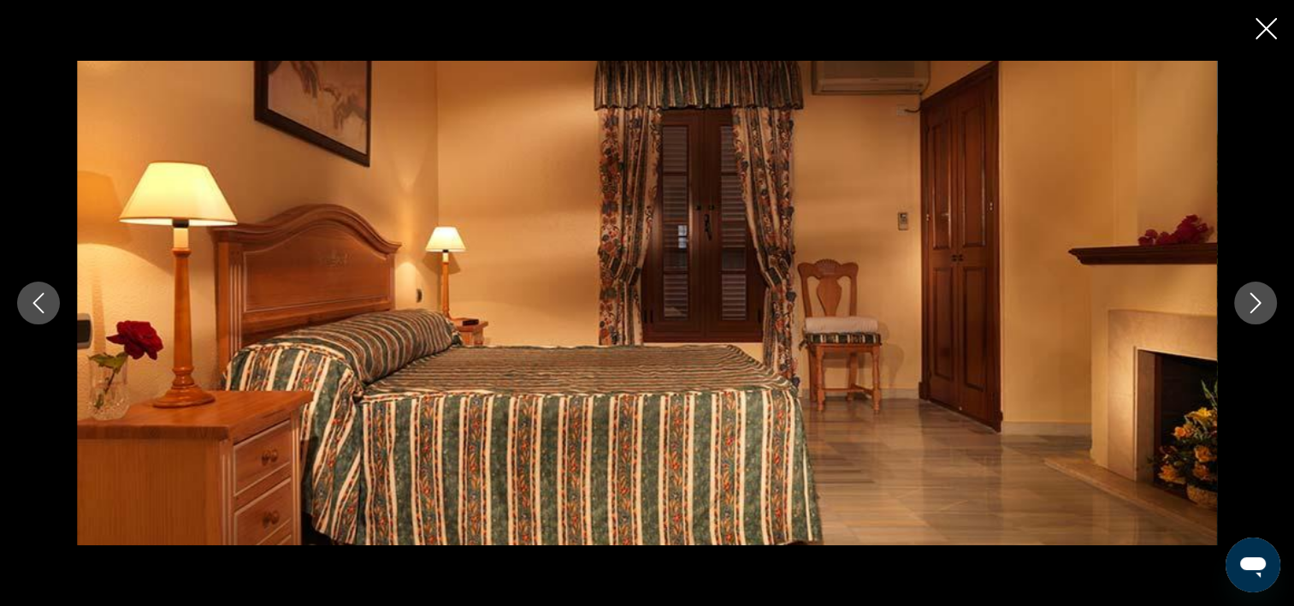
click at [1256, 297] on icon "Image suivante" at bounding box center [1256, 303] width 21 height 21
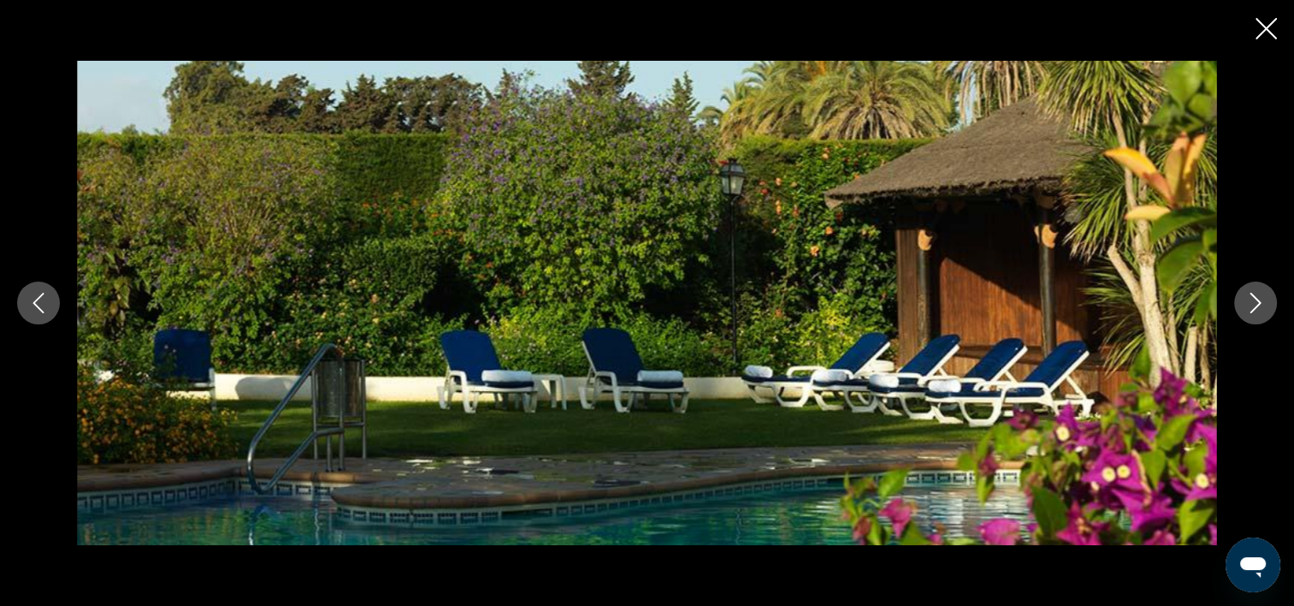
click at [1256, 297] on icon "Image suivante" at bounding box center [1256, 303] width 21 height 21
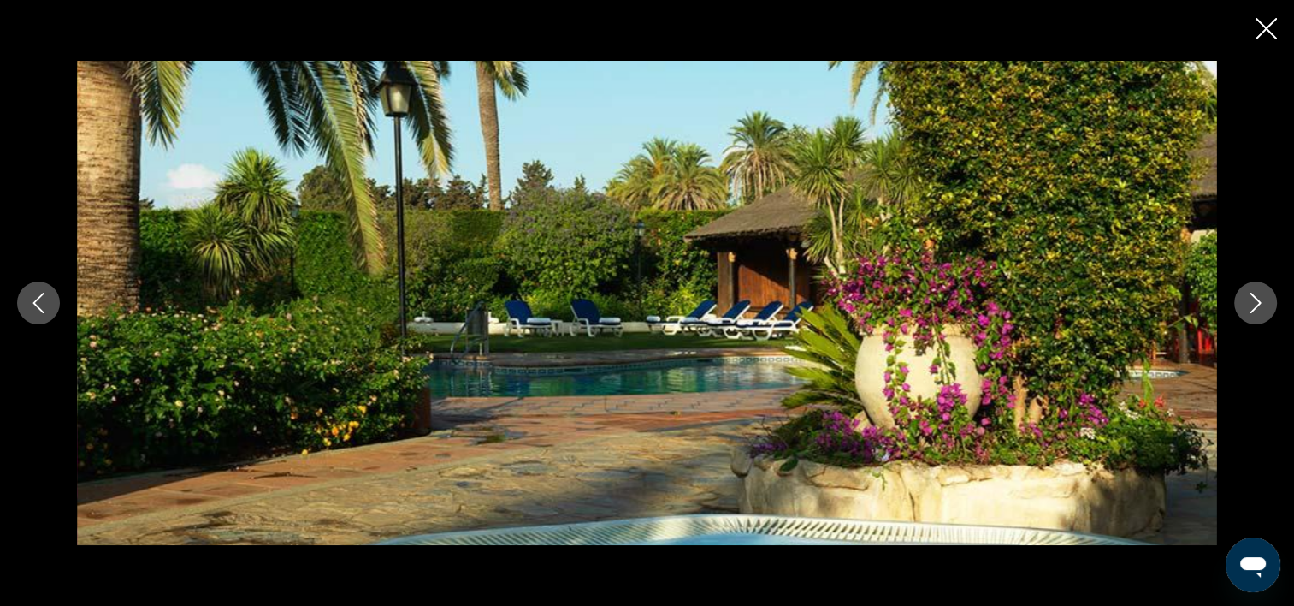
click at [1250, 300] on icon "Image suivante" at bounding box center [1256, 303] width 21 height 21
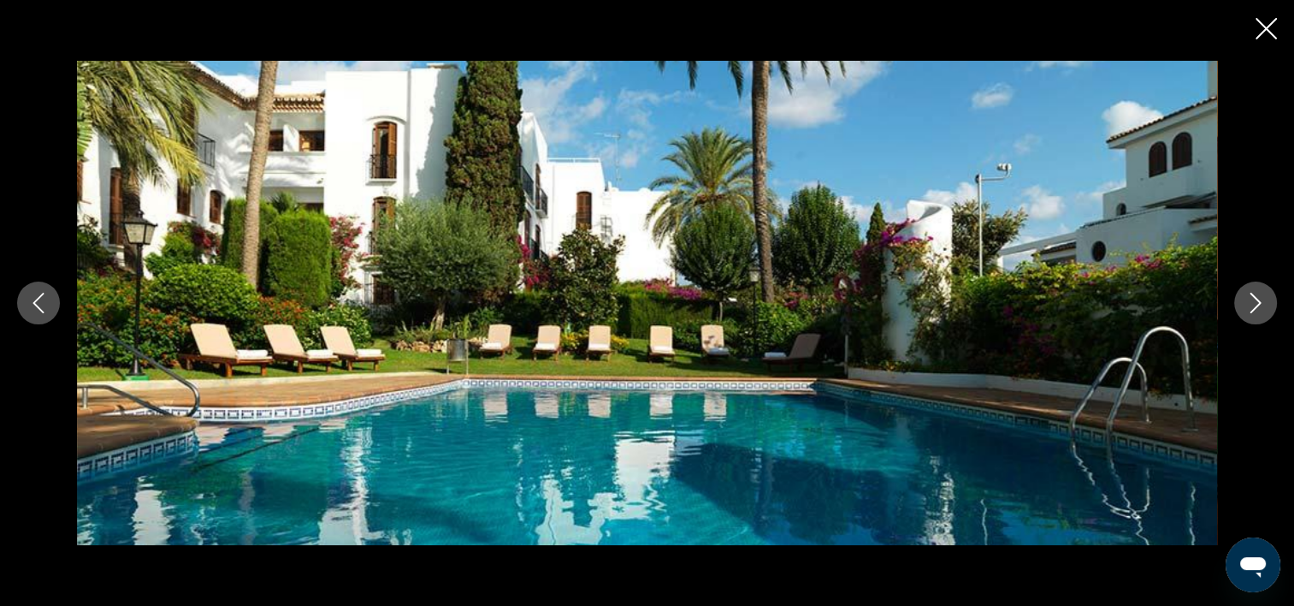
click at [1250, 300] on icon "Image suivante" at bounding box center [1256, 303] width 21 height 21
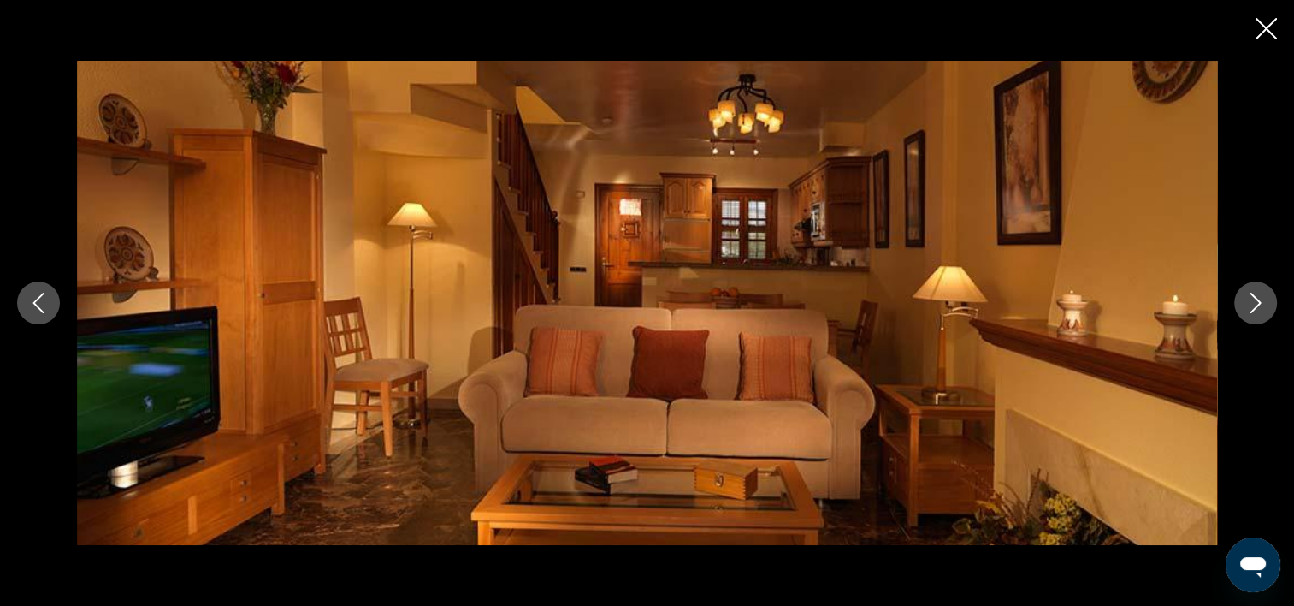
click at [1250, 300] on icon "Image suivante" at bounding box center [1256, 303] width 21 height 21
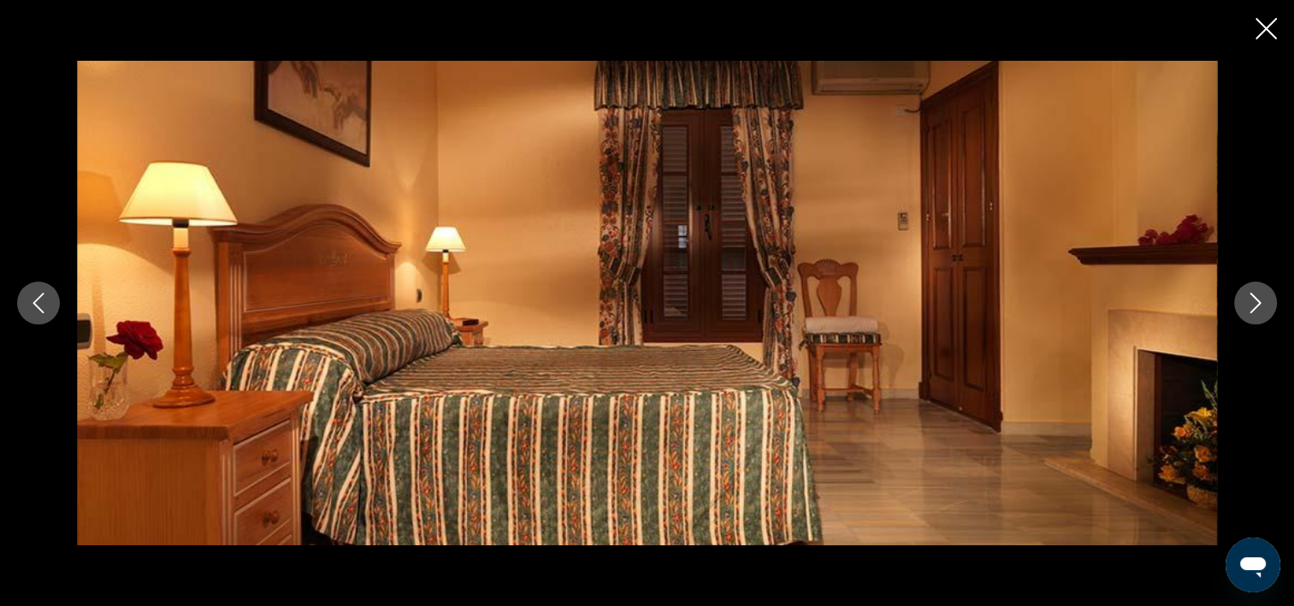
scroll to position [1198, 0]
click at [1264, 27] on icon "Fermer le diaporama" at bounding box center [1266, 28] width 21 height 21
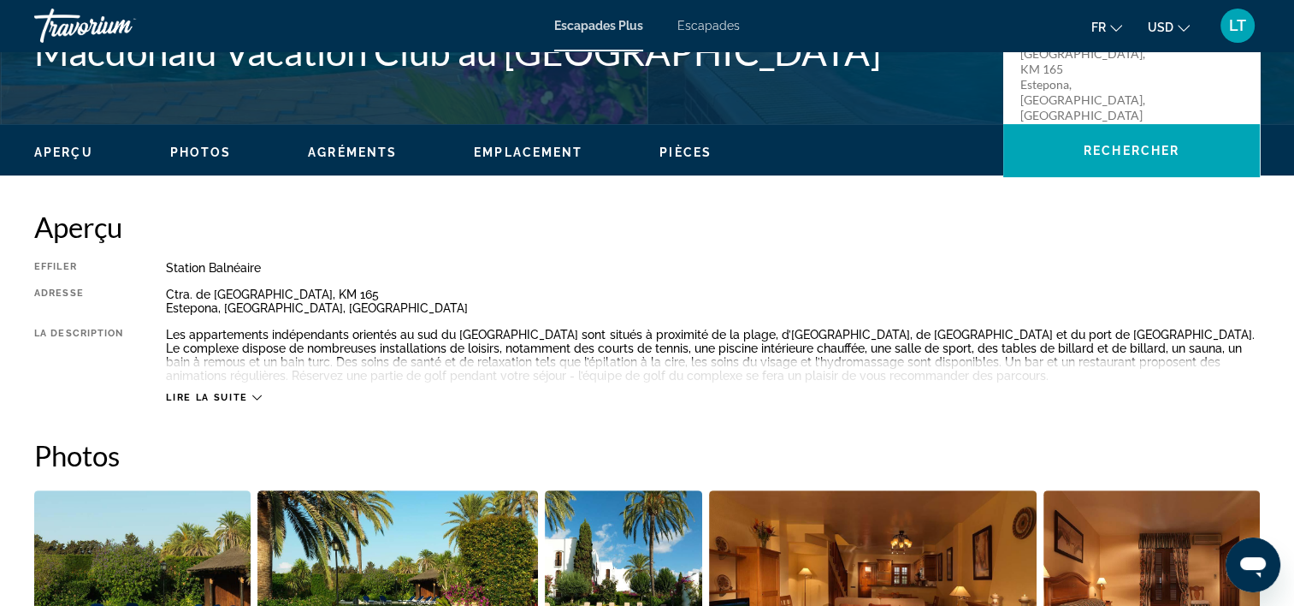
scroll to position [599, 0]
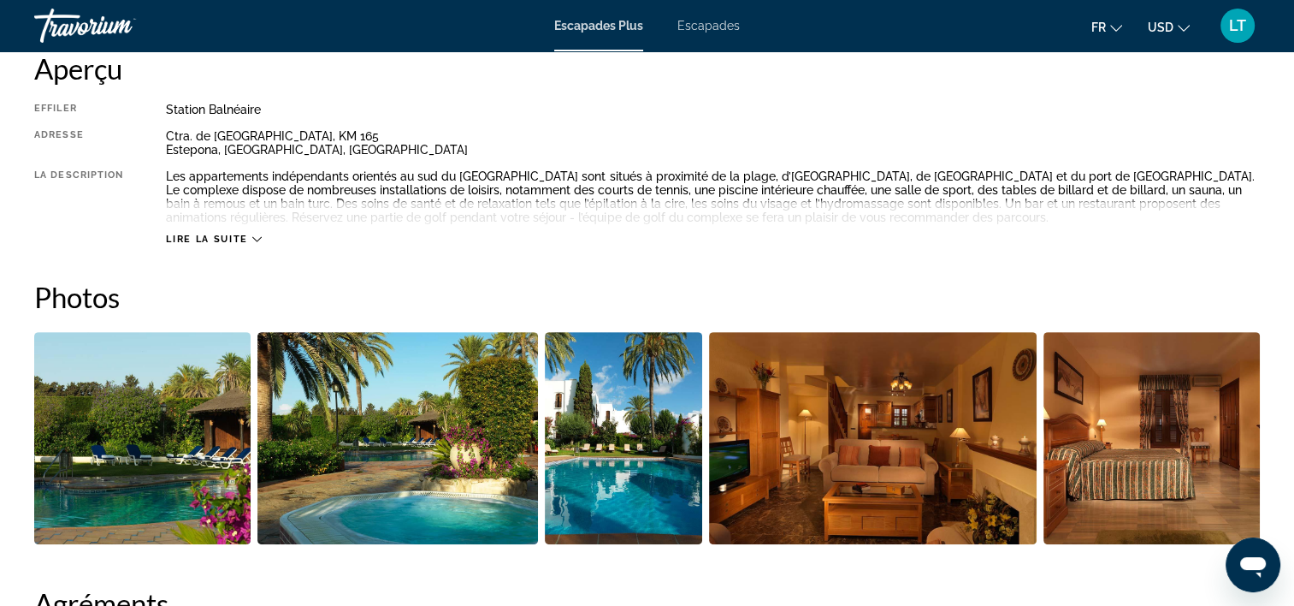
click at [246, 236] on div "Lire la suite" at bounding box center [213, 239] width 95 height 11
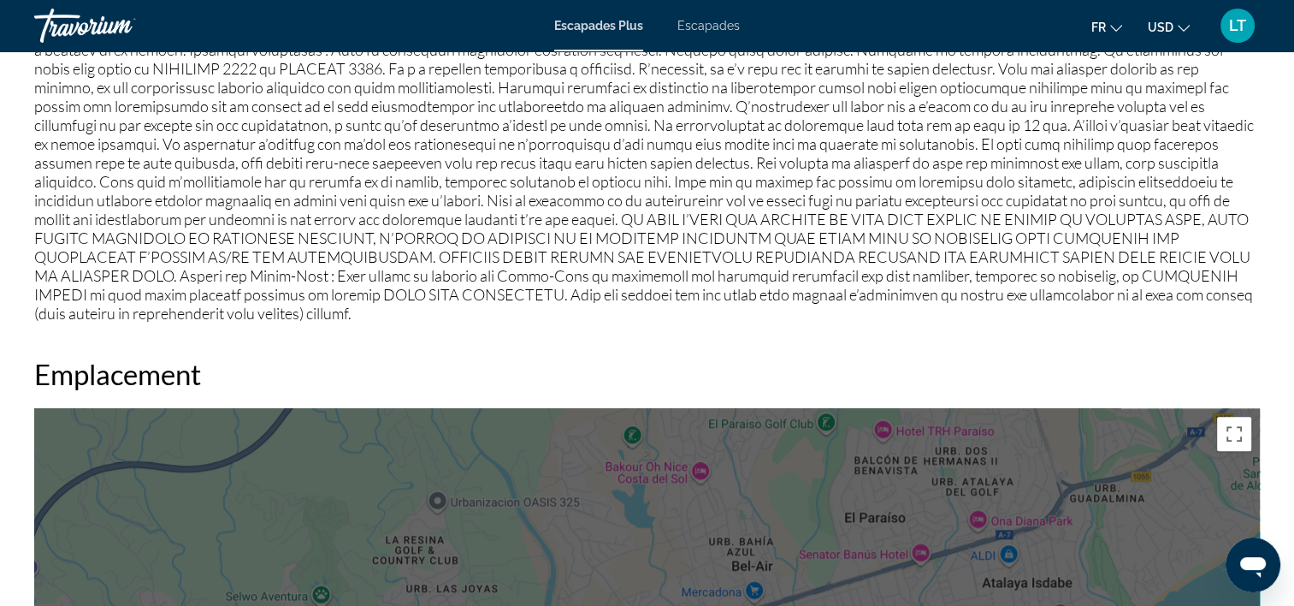
scroll to position [1489, 0]
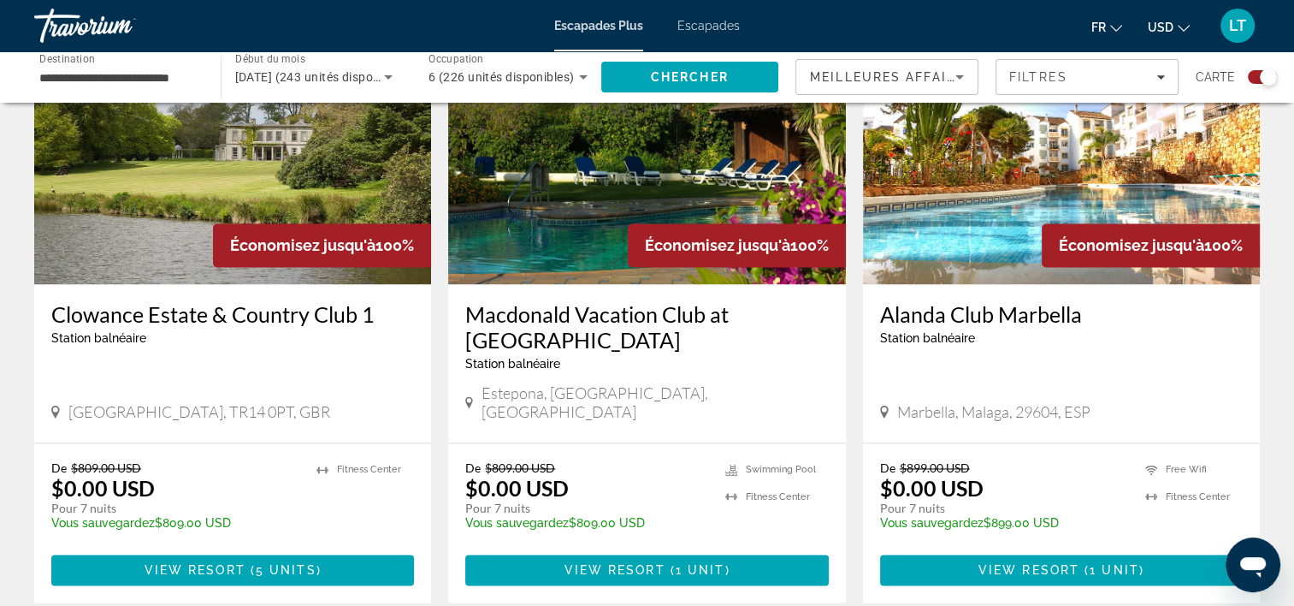
scroll to position [2738, 0]
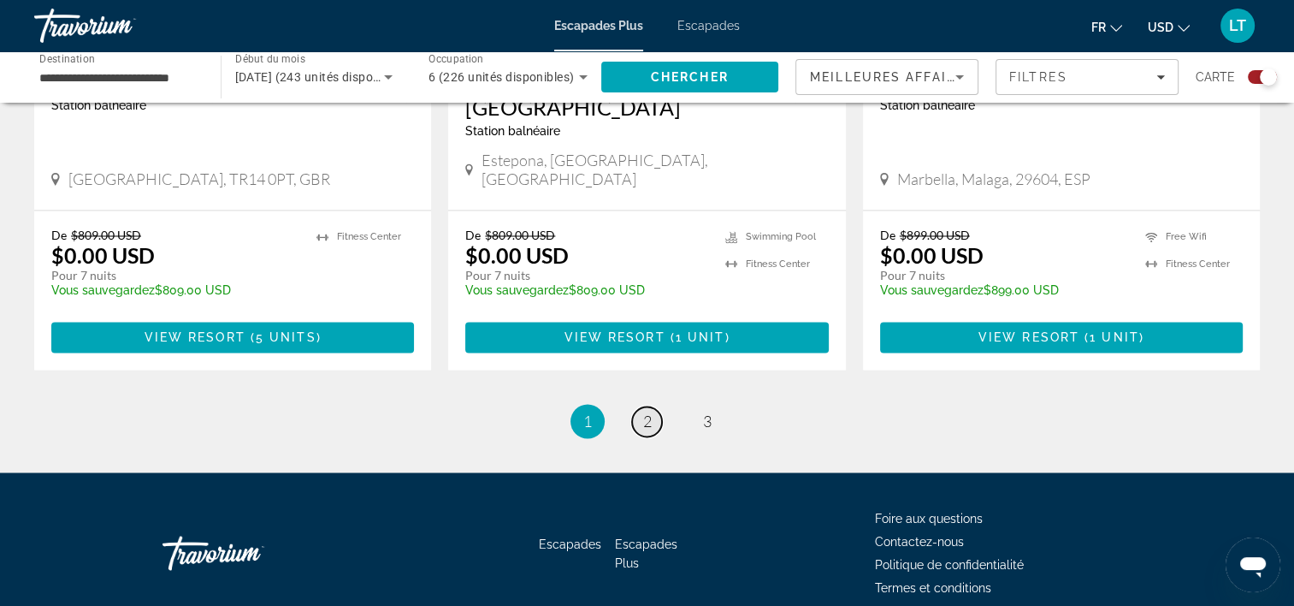
click at [652, 406] on link "page 2" at bounding box center [647, 421] width 30 height 30
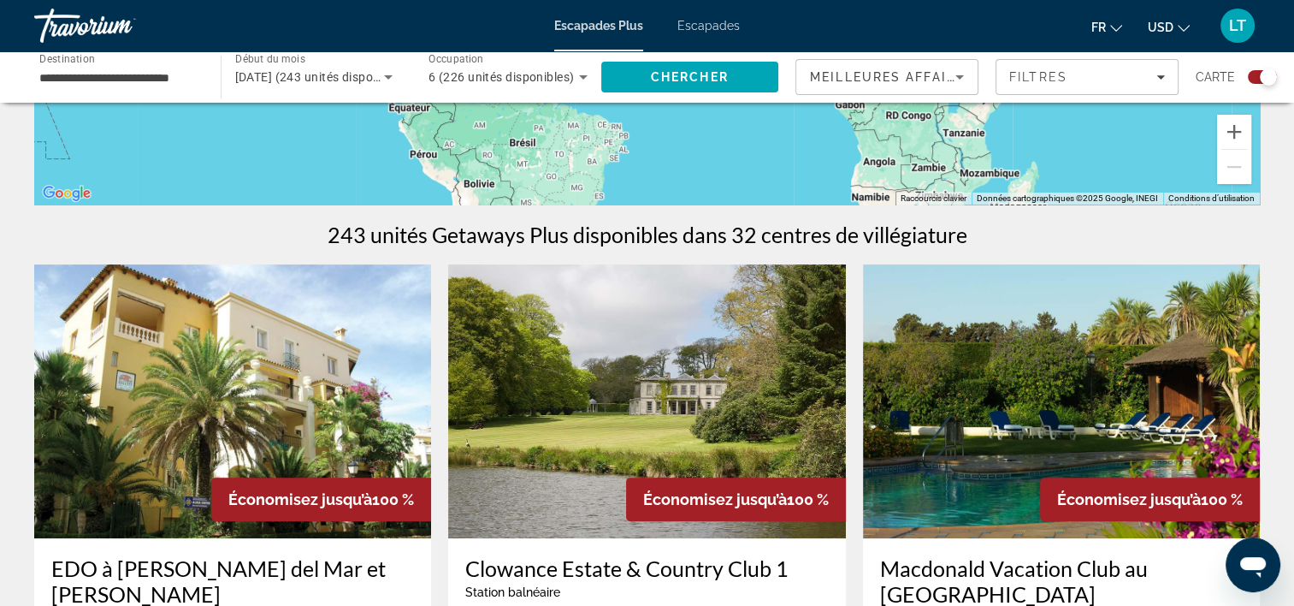
scroll to position [428, 0]
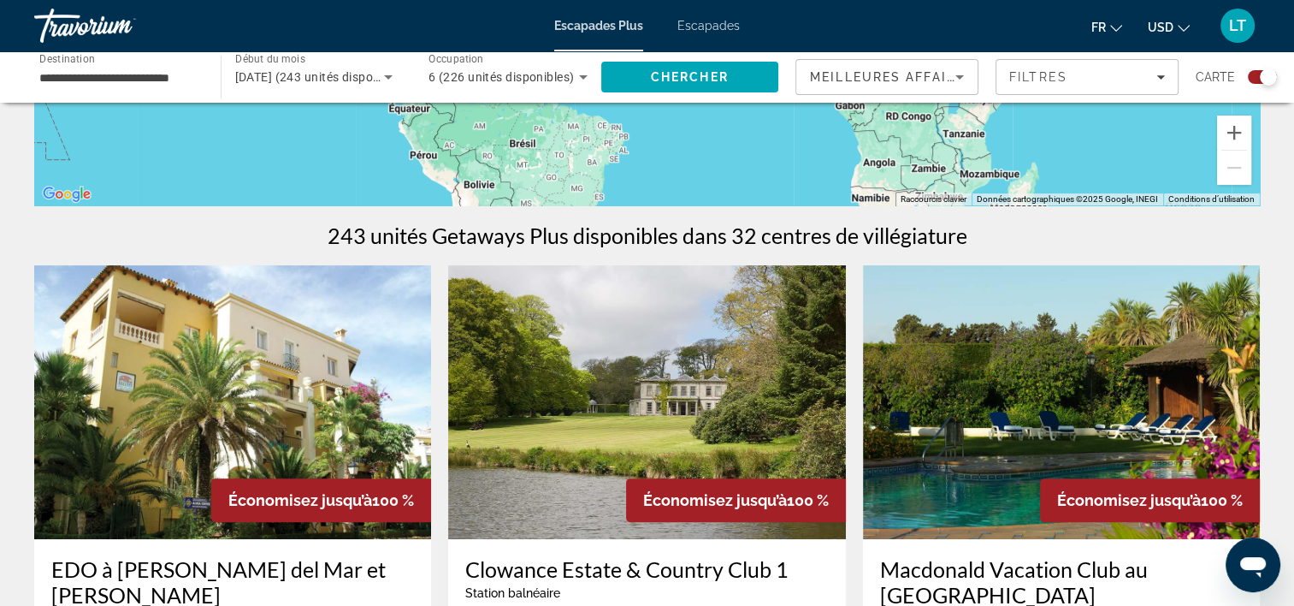
click at [258, 361] on img "Contenu principal" at bounding box center [232, 402] width 397 height 274
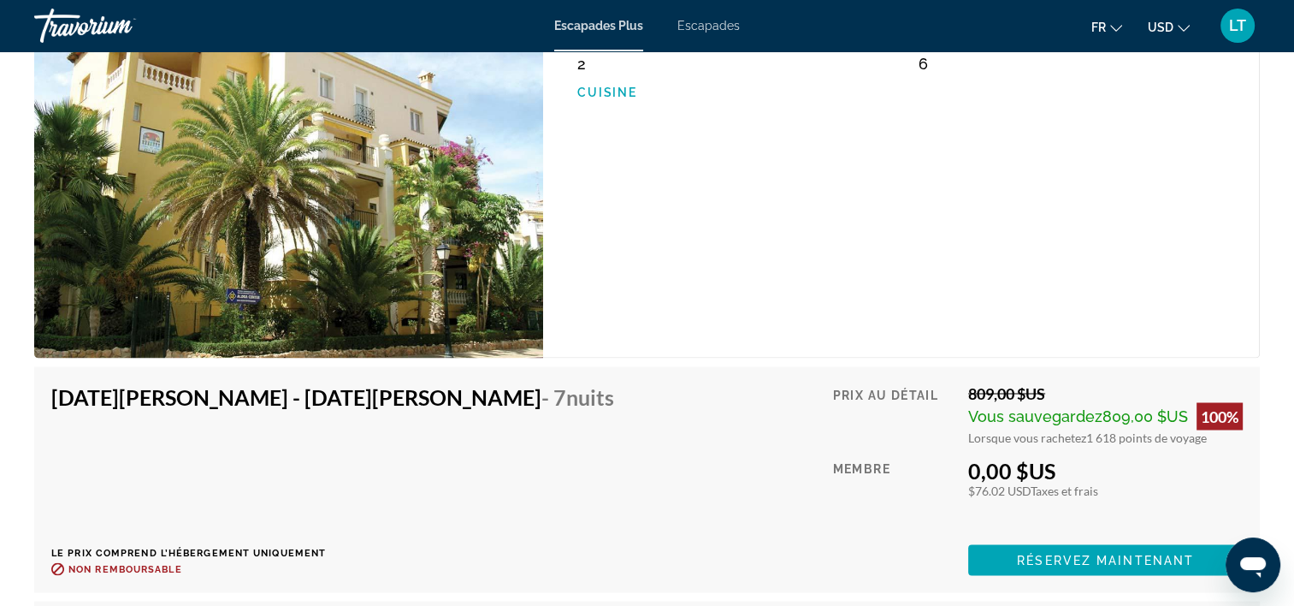
scroll to position [2909, 0]
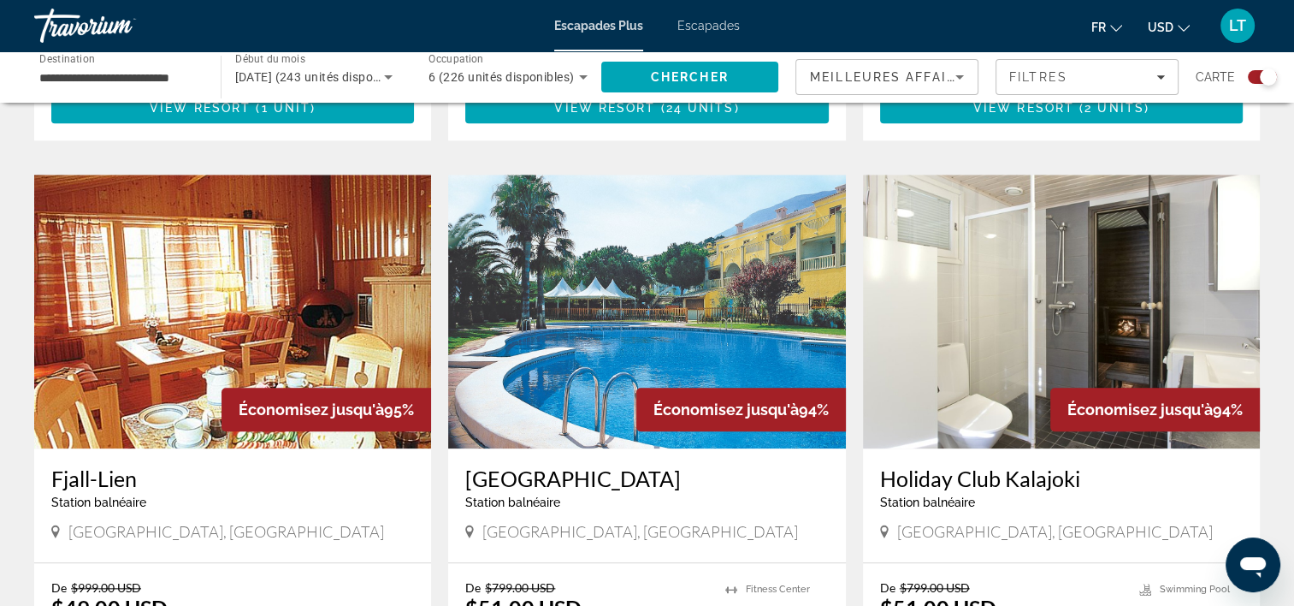
scroll to position [1797, 0]
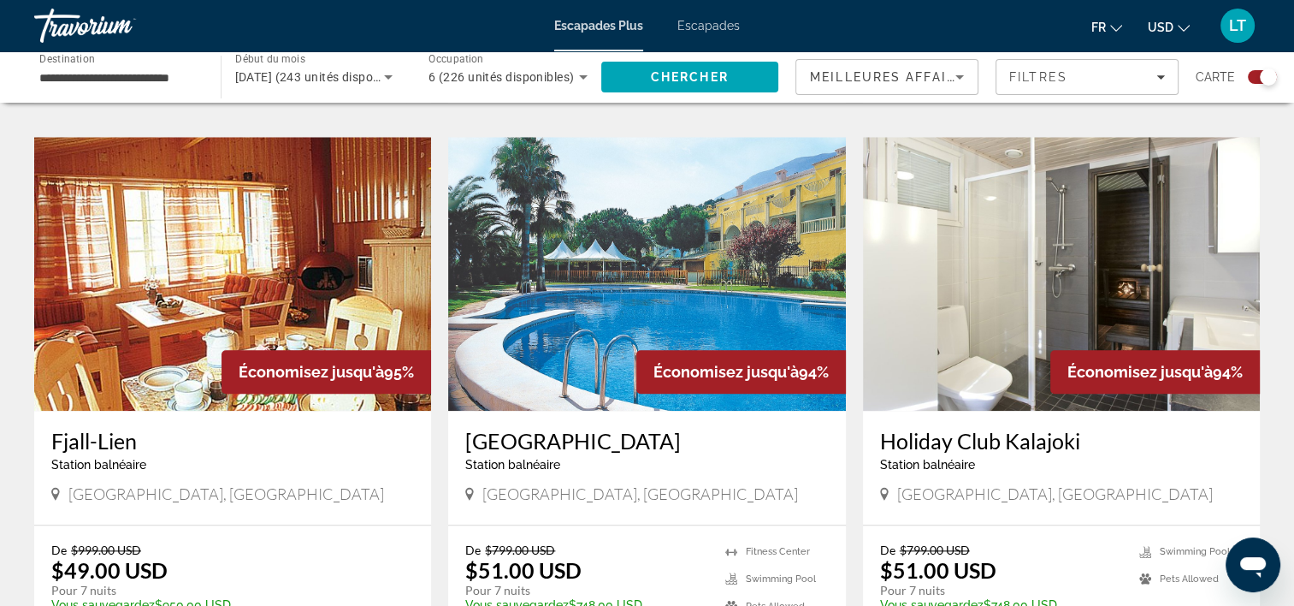
click at [607, 229] on img "Contenu principal" at bounding box center [646, 274] width 397 height 274
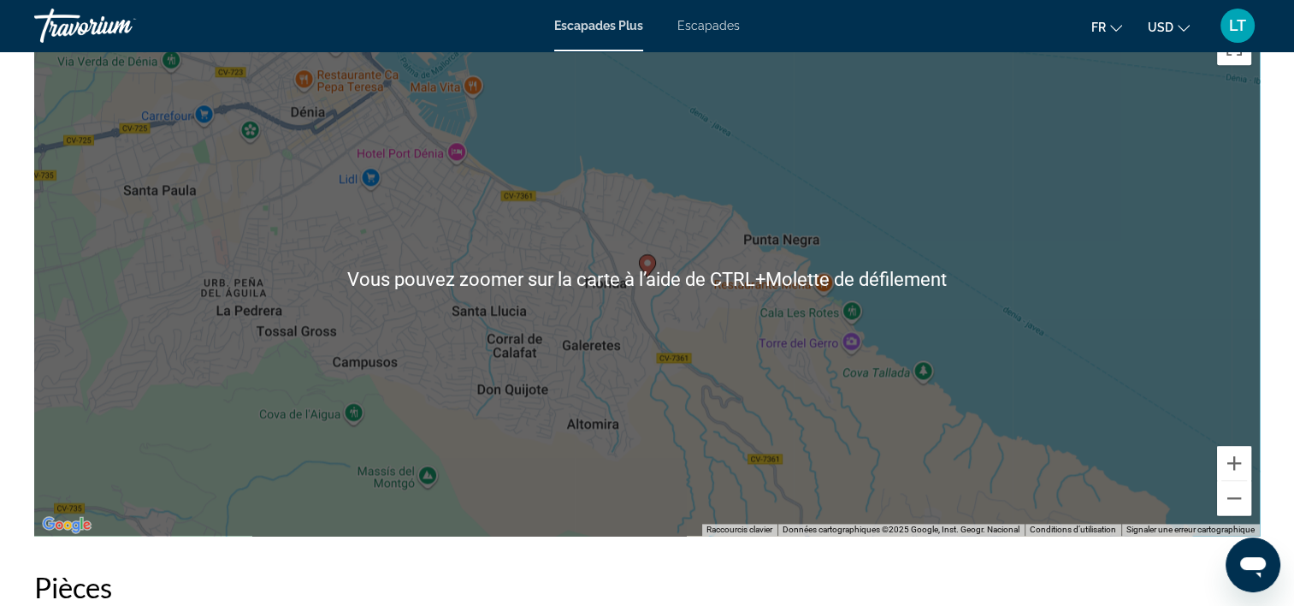
scroll to position [2224, 0]
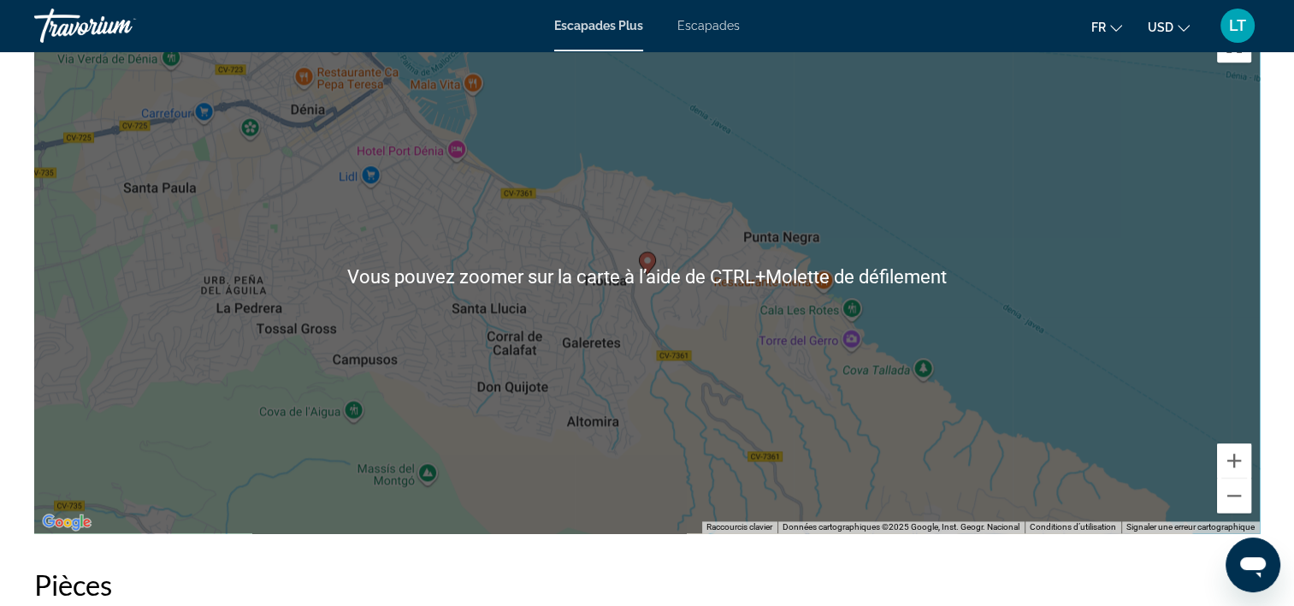
drag, startPoint x: 992, startPoint y: 376, endPoint x: 1003, endPoint y: 373, distance: 10.6
click at [994, 376] on div "Pour activer le glissement avec le clavier, appuyez sur Alt+Entrée. Une fois ce…" at bounding box center [647, 276] width 1226 height 513
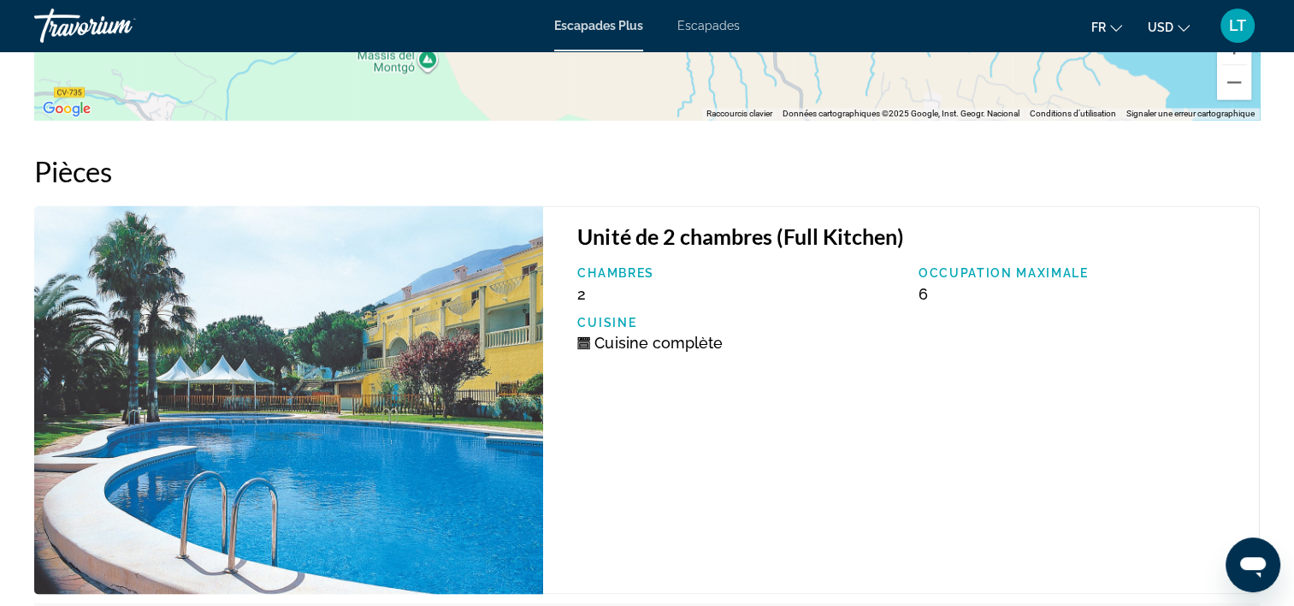
scroll to position [2481, 0]
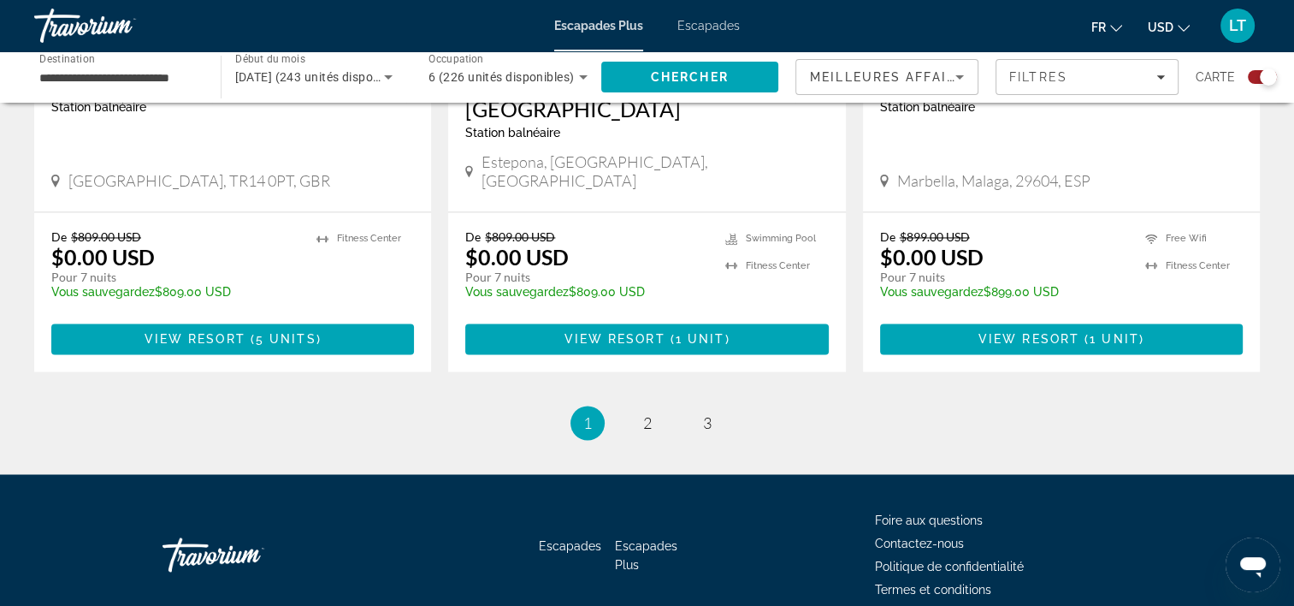
scroll to position [2738, 0]
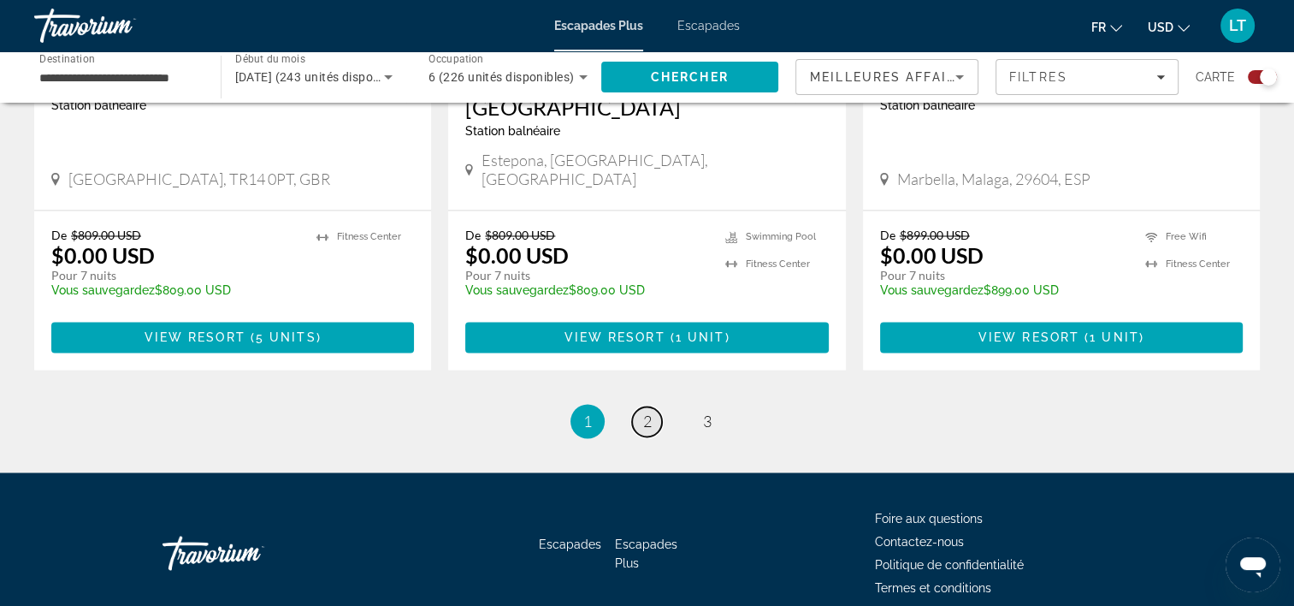
click at [650, 411] on span "2" at bounding box center [647, 420] width 9 height 19
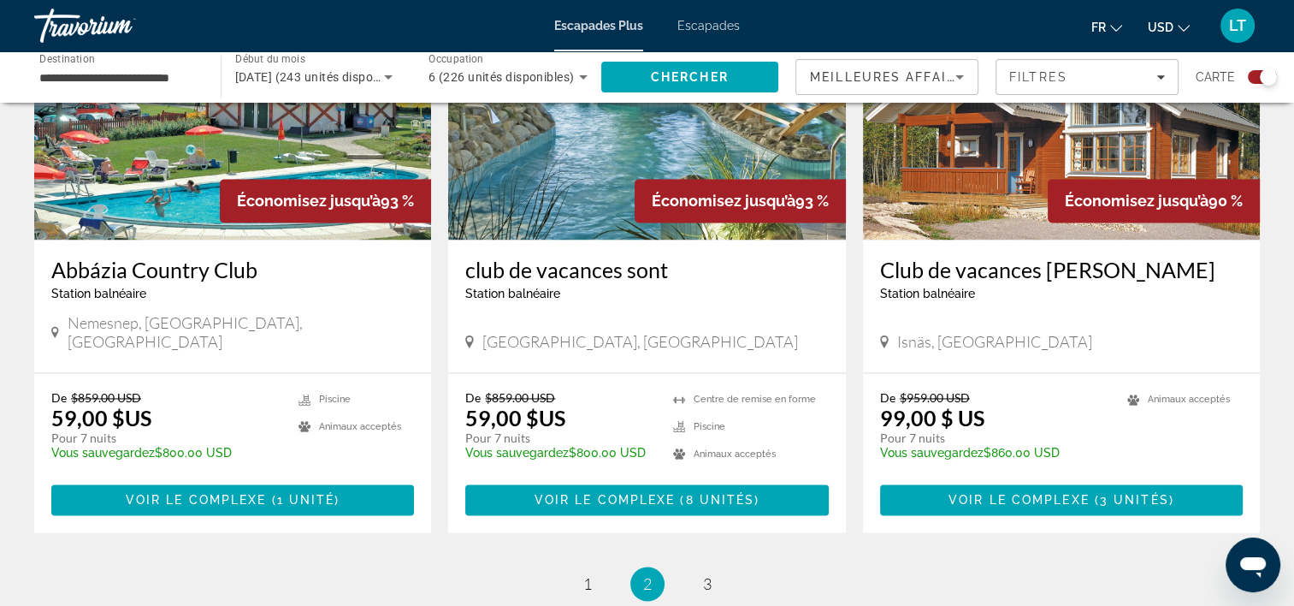
scroll to position [2652, 0]
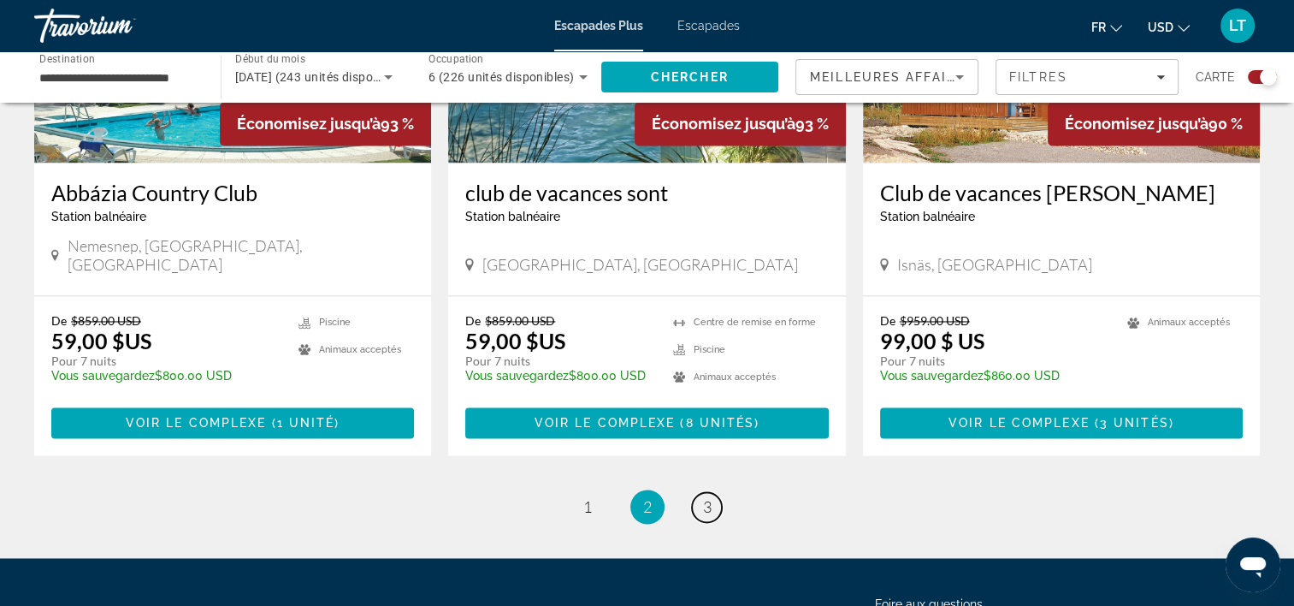
click at [707, 497] on span "3" at bounding box center [707, 506] width 9 height 19
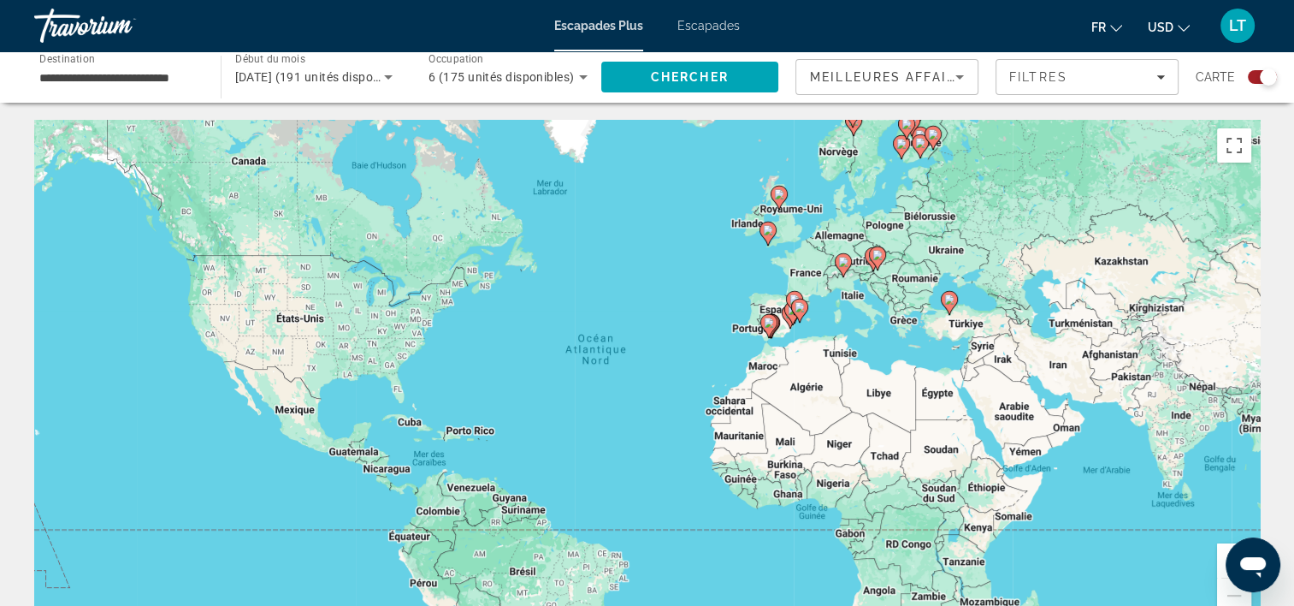
click at [452, 437] on div "Pour activer le glissement avec le clavier, appuyez sur Alt+Entrée. Une fois ce…" at bounding box center [647, 376] width 1226 height 513
click at [947, 297] on image "Contenu principal" at bounding box center [949, 299] width 10 height 10
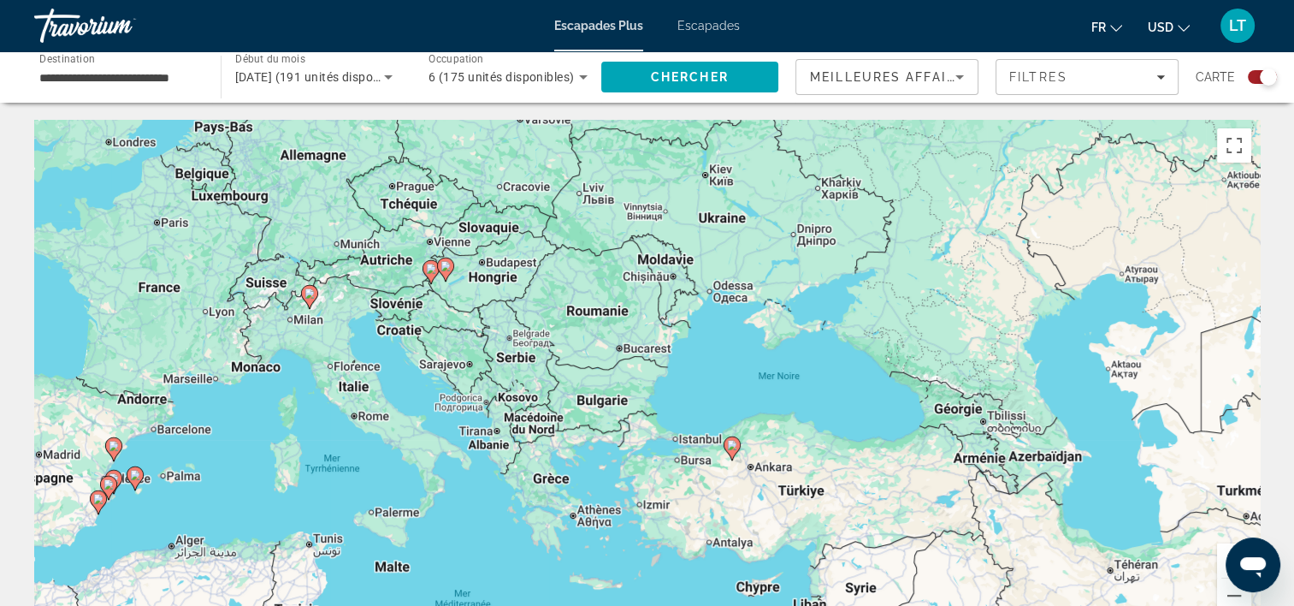
drag, startPoint x: 448, startPoint y: 322, endPoint x: 533, endPoint y: 408, distance: 121.0
click at [533, 408] on div "Pour activer le glissement avec le clavier, appuyez sur Alt+Entrée. Une fois ce…" at bounding box center [647, 376] width 1226 height 513
click at [308, 298] on image "Contenu principal" at bounding box center [310, 293] width 10 height 10
type input "**********"
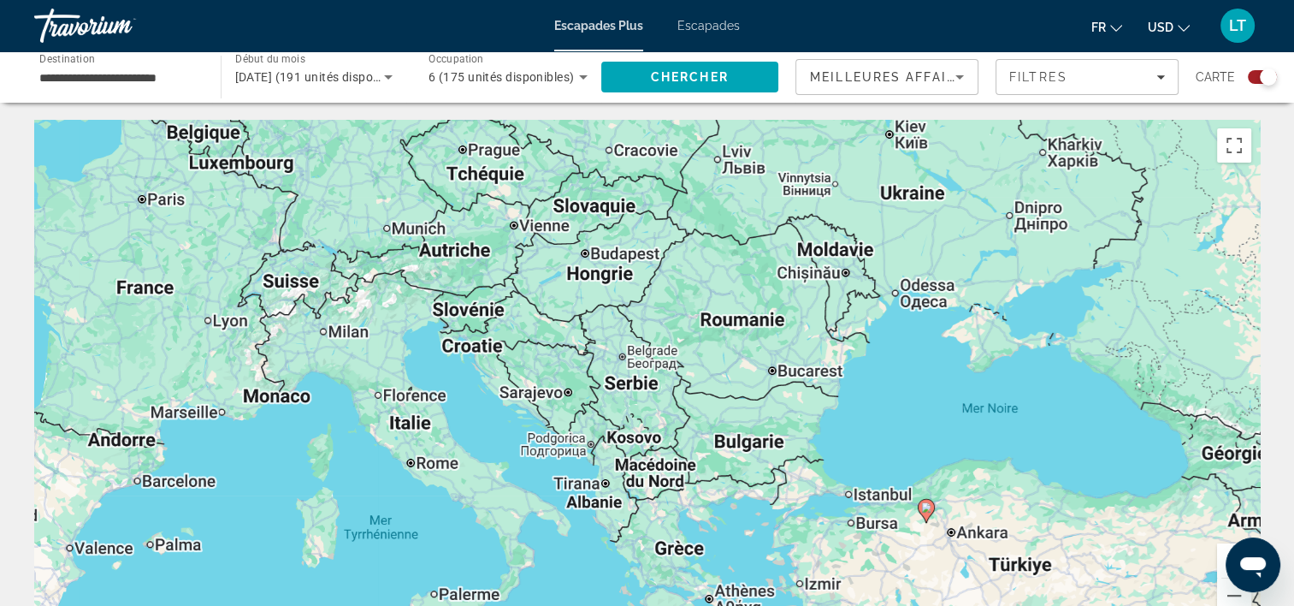
click at [308, 298] on div "Pour activer le glissement avec le clavier, appuyez sur Alt+Entrée. Une fois ce…" at bounding box center [647, 376] width 1226 height 513
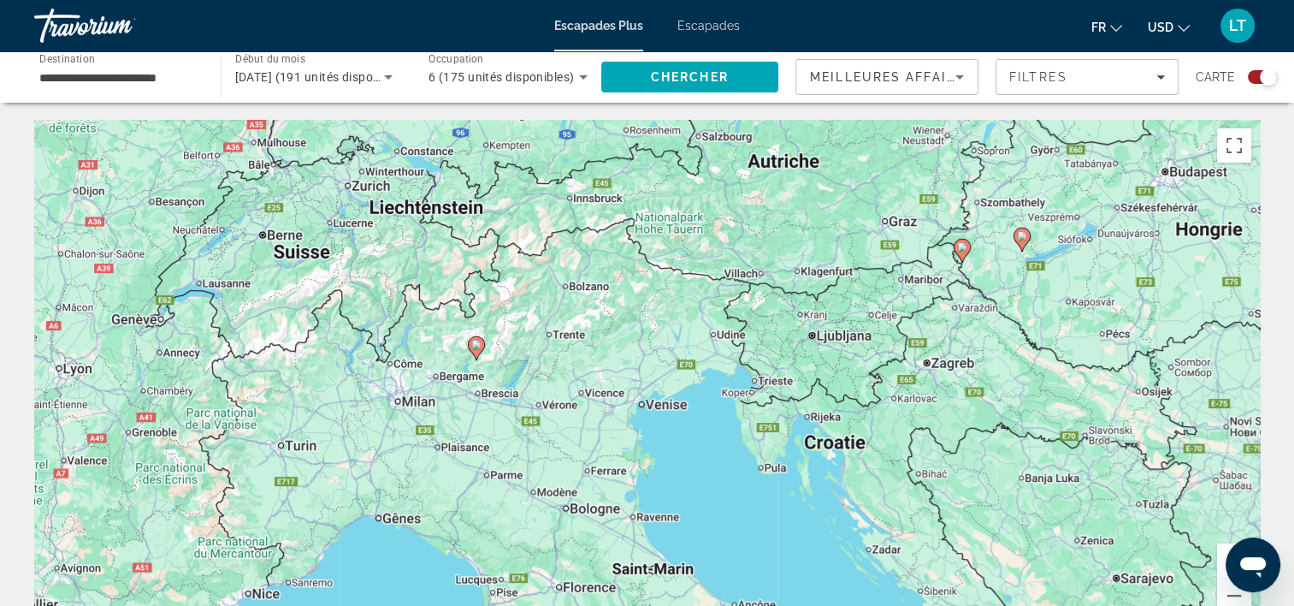
click at [474, 359] on gmp-advanced-marker "Contenu principal" at bounding box center [476, 348] width 17 height 26
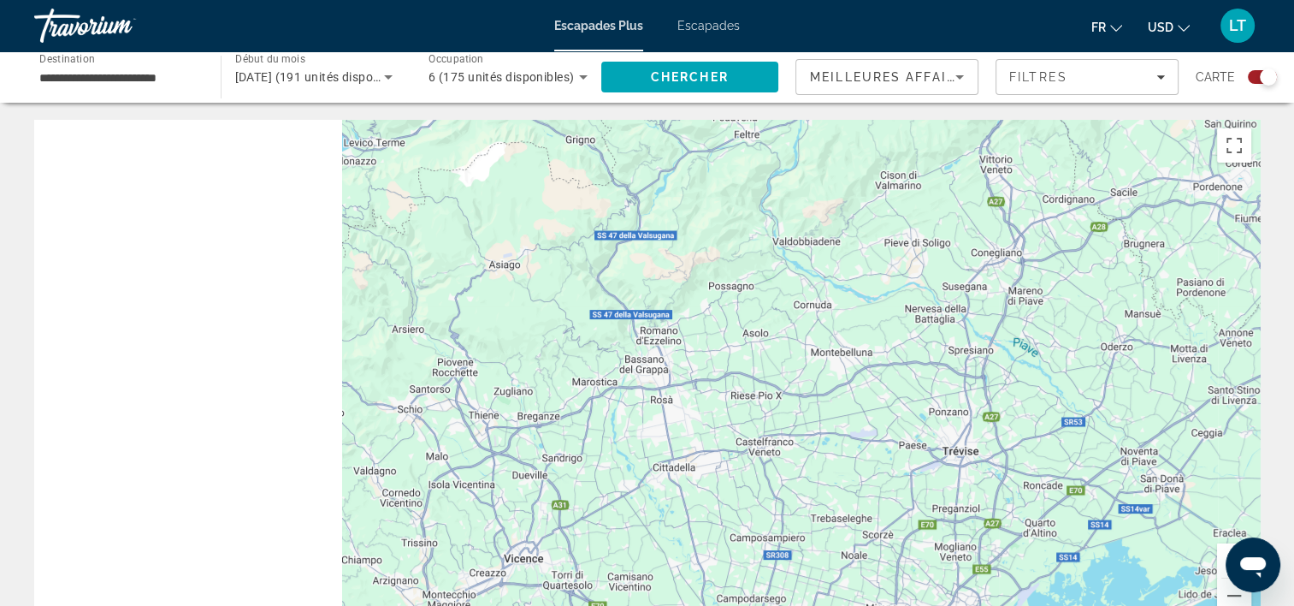
drag, startPoint x: 376, startPoint y: 383, endPoint x: 890, endPoint y: 435, distance: 515.9
click at [890, 435] on div "Contenu principal" at bounding box center [647, 376] width 1226 height 513
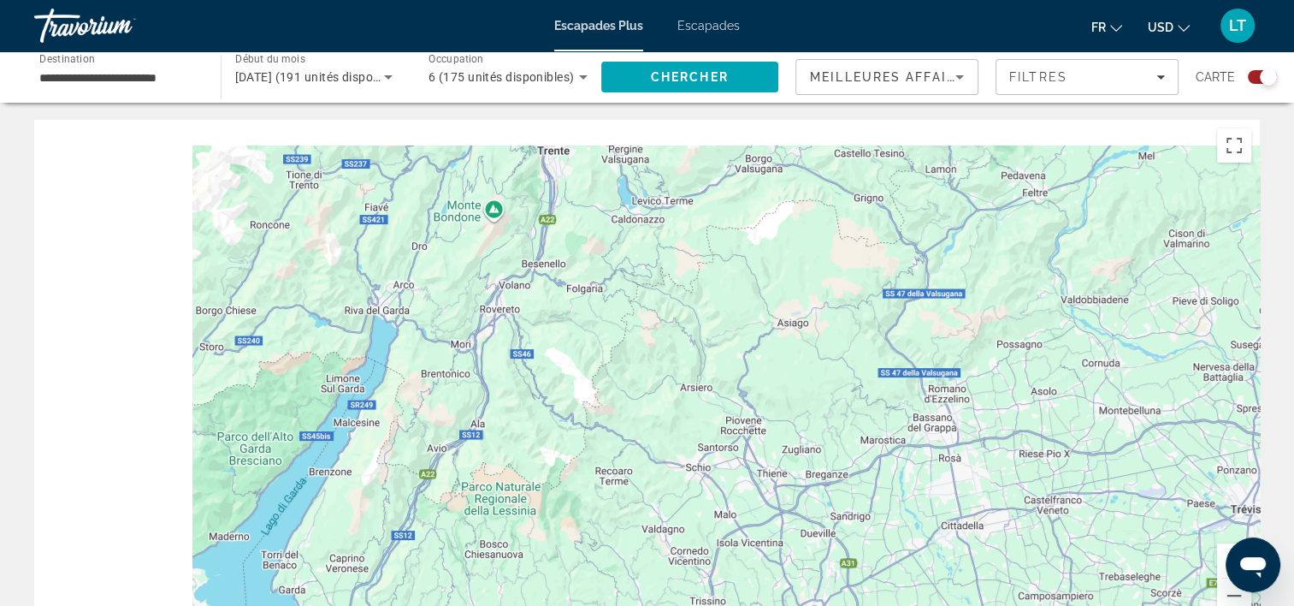
drag, startPoint x: 391, startPoint y: 437, endPoint x: 844, endPoint y: 530, distance: 462.7
click at [844, 531] on div "Pour activer le glissement avec le clavier, appuyez sur Alt+Entrée. Une fois ce…" at bounding box center [647, 376] width 1226 height 513
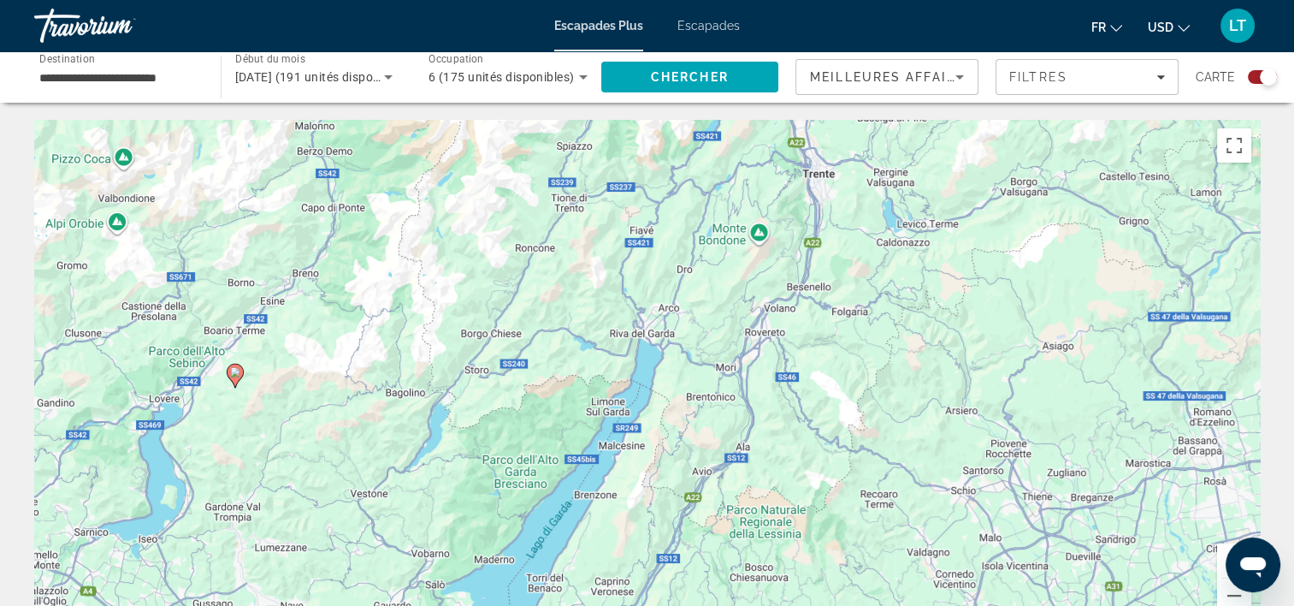
click at [236, 373] on image "Contenu principal" at bounding box center [235, 372] width 10 height 10
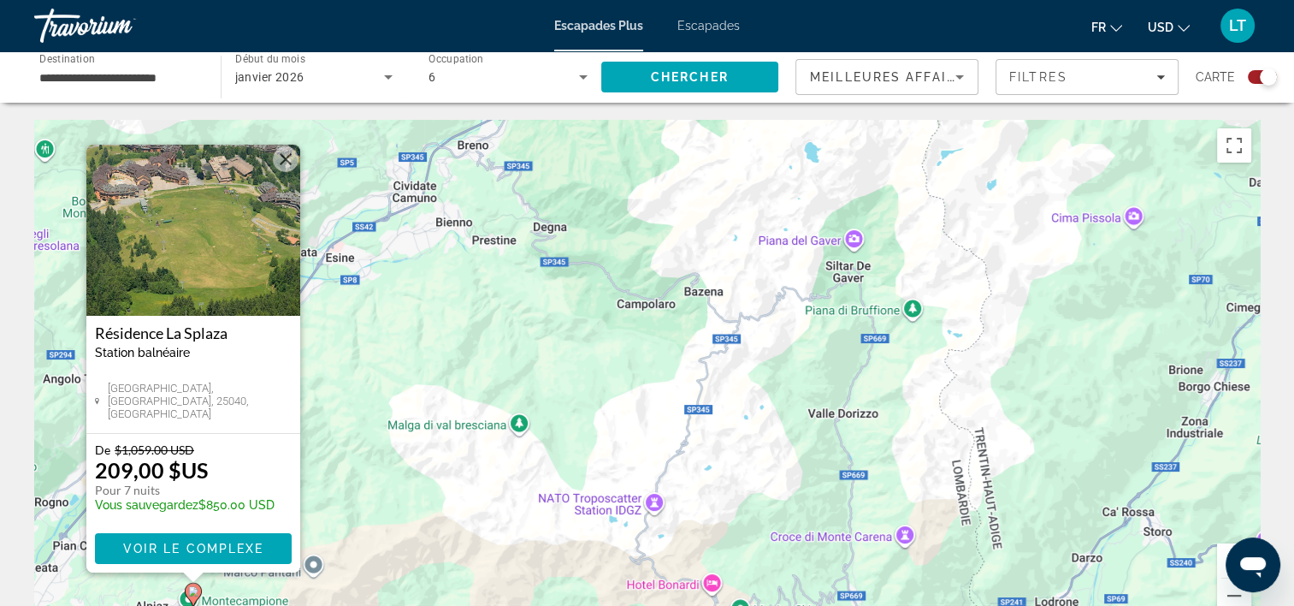
click at [235, 544] on span "Voir le complexe" at bounding box center [192, 549] width 141 height 14
